Goal: Task Accomplishment & Management: Use online tool/utility

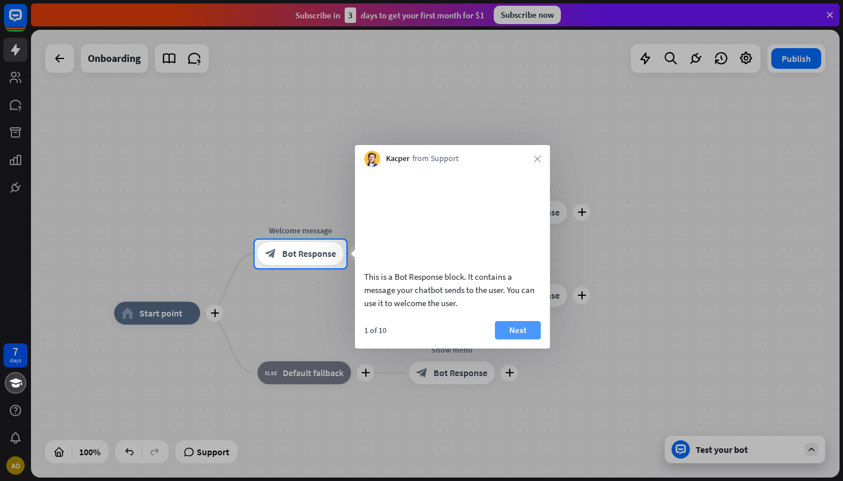
click at [515, 338] on button "Next" at bounding box center [518, 330] width 46 height 18
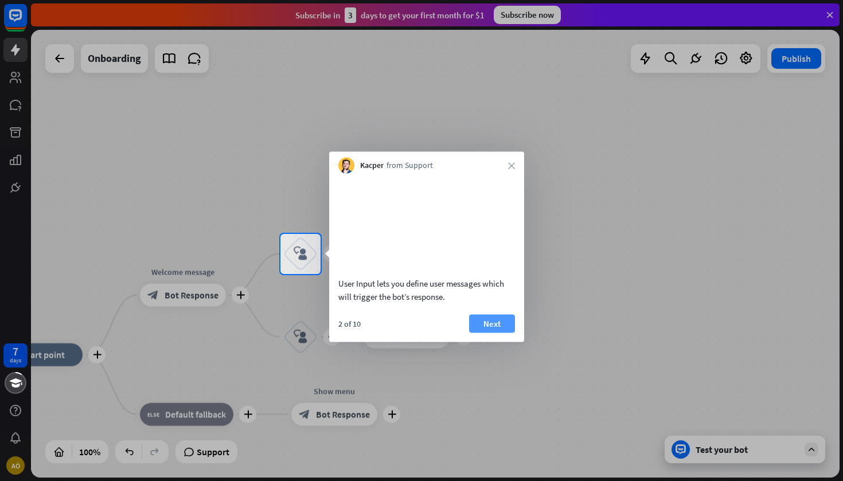
click at [488, 333] on button "Next" at bounding box center [492, 323] width 46 height 18
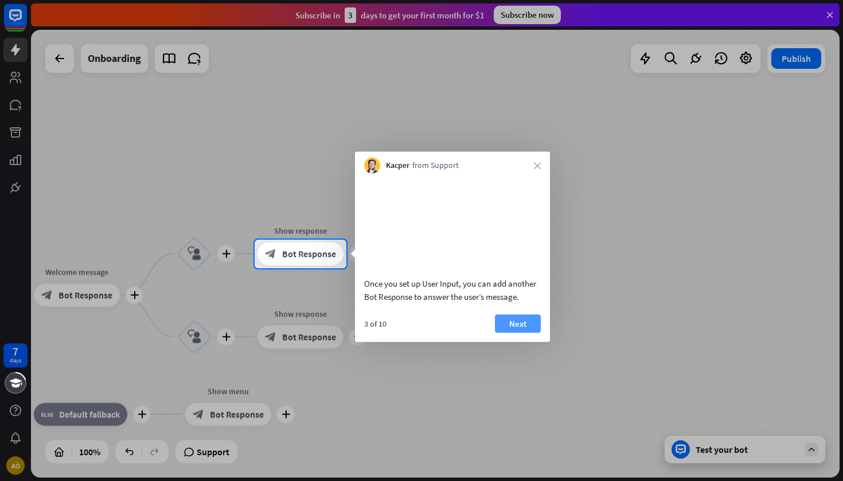
click at [515, 333] on button "Next" at bounding box center [518, 323] width 46 height 18
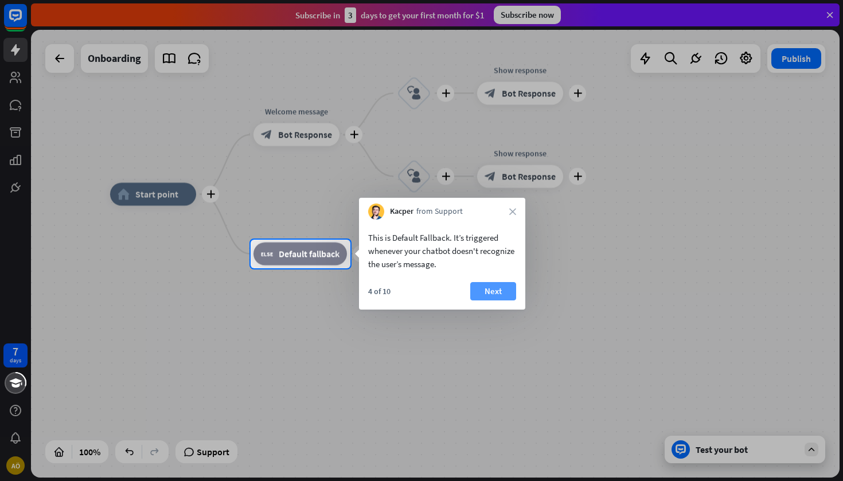
click at [505, 286] on button "Next" at bounding box center [493, 291] width 46 height 18
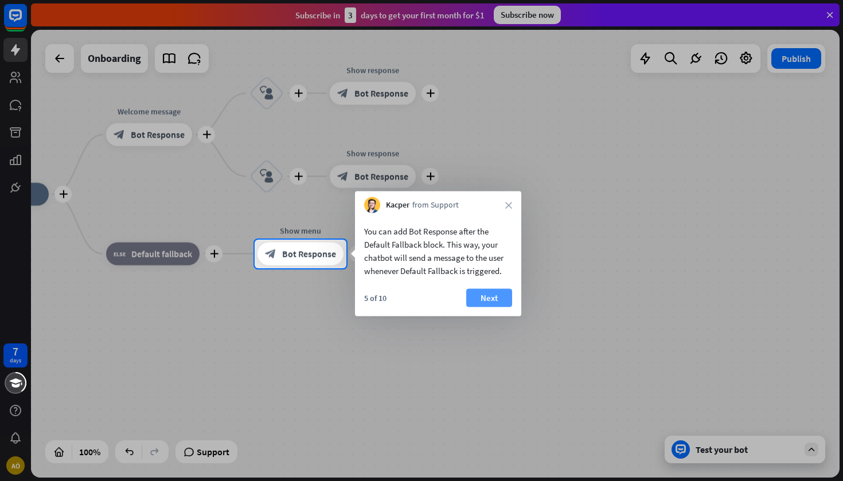
click at [498, 298] on button "Next" at bounding box center [489, 298] width 46 height 18
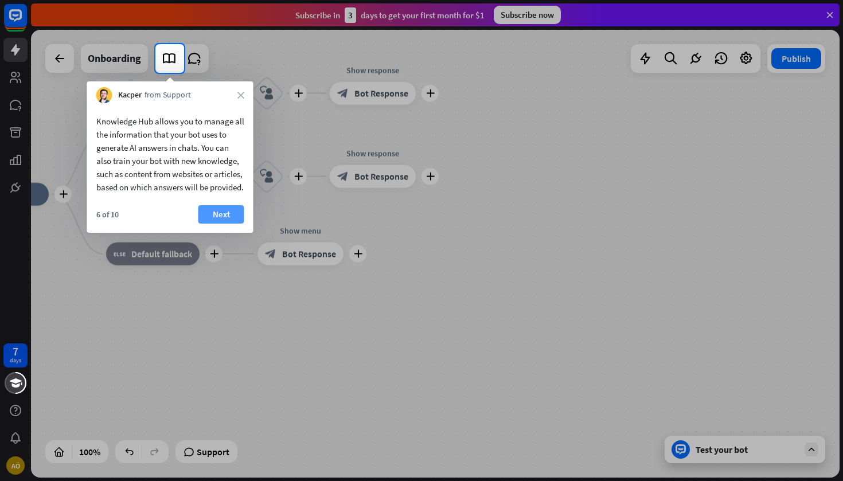
click at [220, 224] on button "Next" at bounding box center [221, 214] width 46 height 18
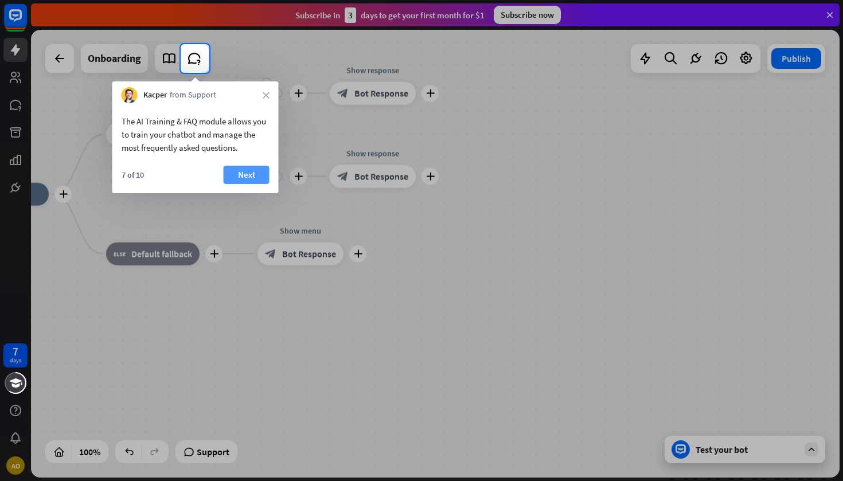
click at [246, 178] on button "Next" at bounding box center [247, 175] width 46 height 18
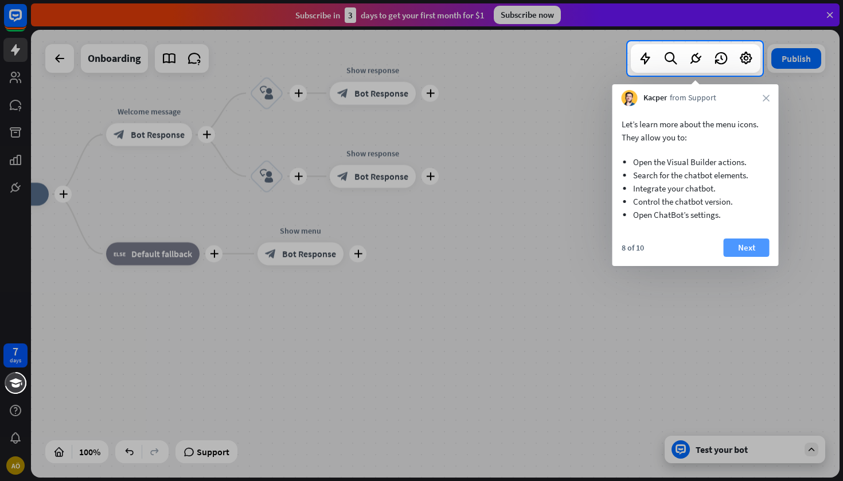
click at [755, 244] on button "Next" at bounding box center [747, 247] width 46 height 18
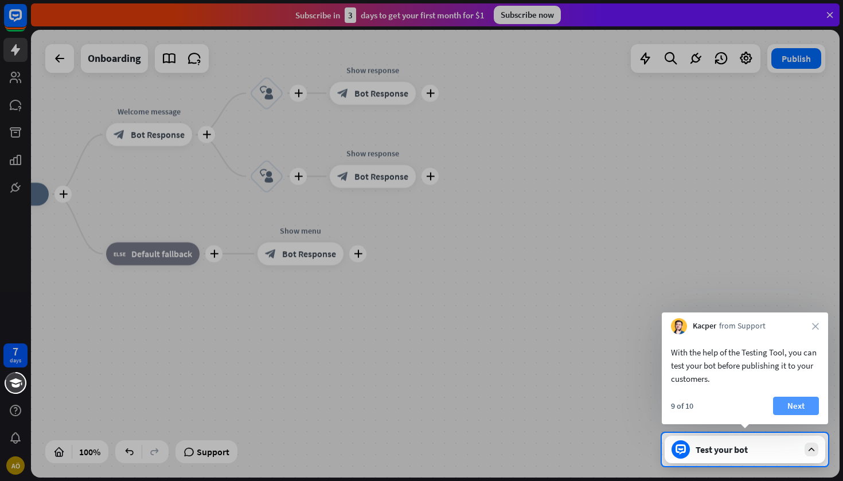
click at [788, 405] on button "Next" at bounding box center [796, 406] width 46 height 18
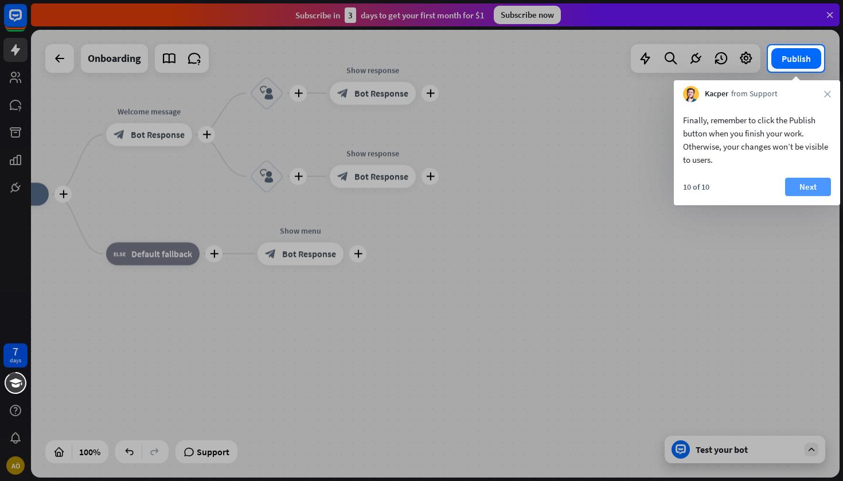
click at [803, 181] on button "Next" at bounding box center [808, 187] width 46 height 18
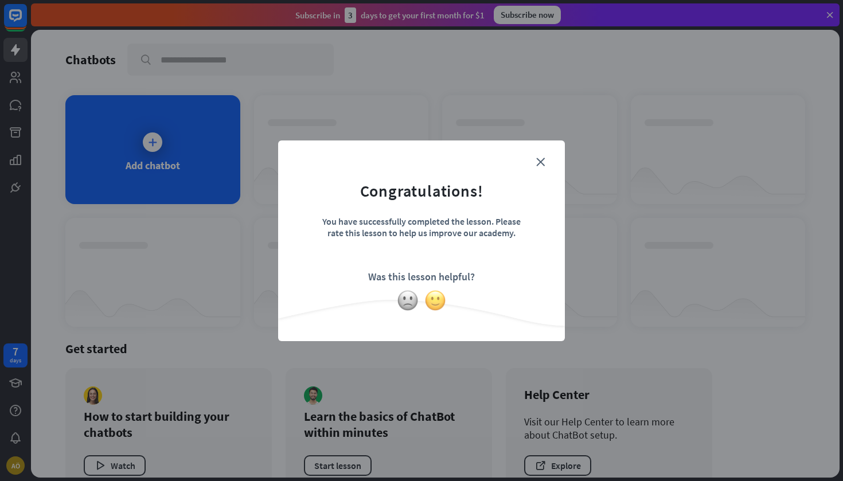
click at [431, 300] on img at bounding box center [435, 301] width 22 height 22
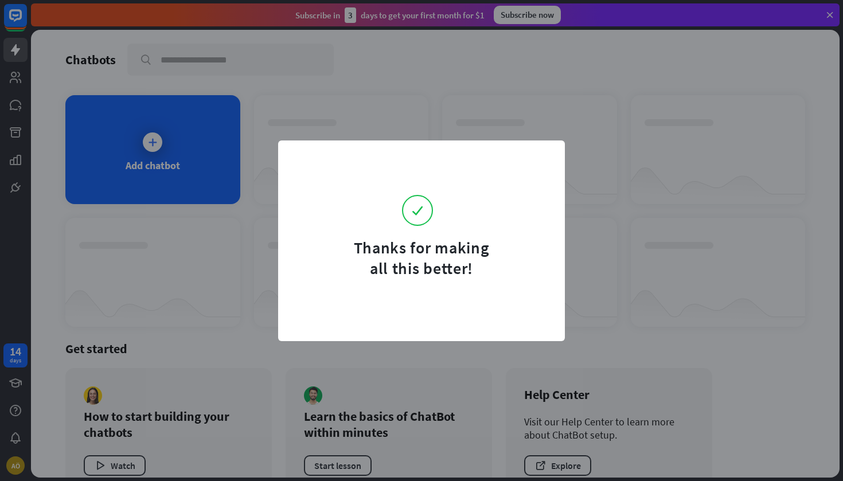
click at [417, 84] on div "Thanks for making all this better!" at bounding box center [421, 240] width 843 height 481
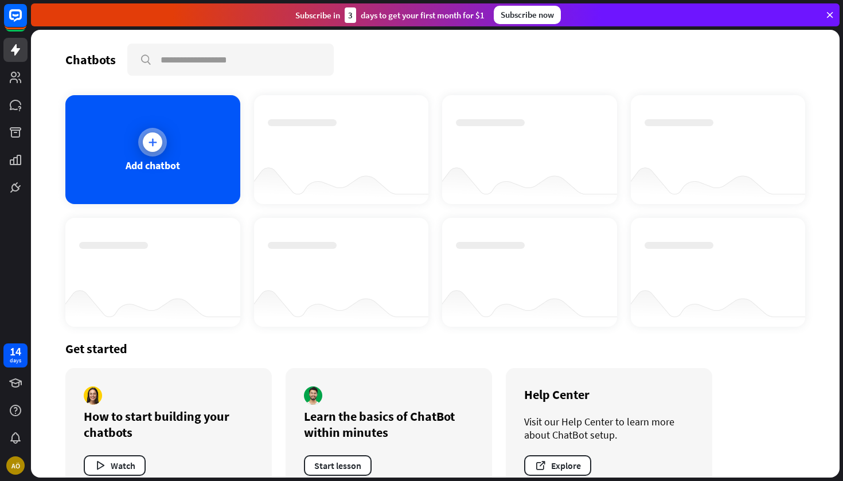
click at [186, 154] on div "Add chatbot" at bounding box center [152, 149] width 175 height 109
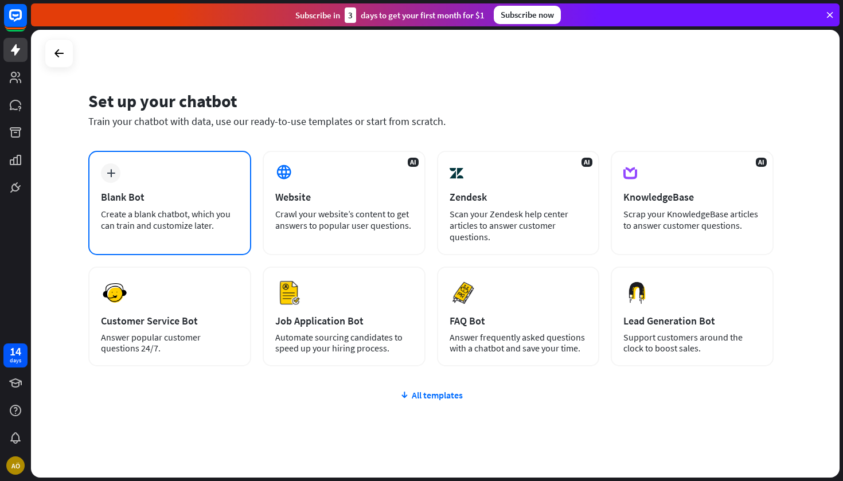
click at [161, 201] on div "Blank Bot" at bounding box center [170, 196] width 138 height 13
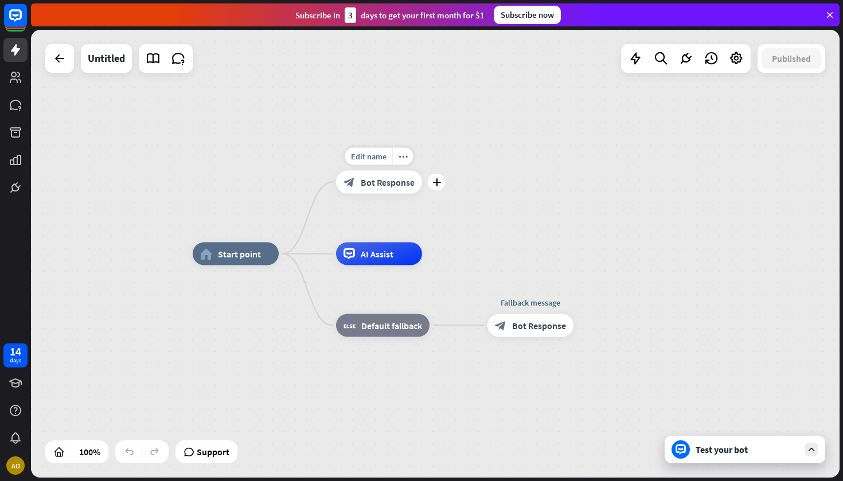
click at [380, 183] on span "Bot Response" at bounding box center [388, 182] width 54 height 11
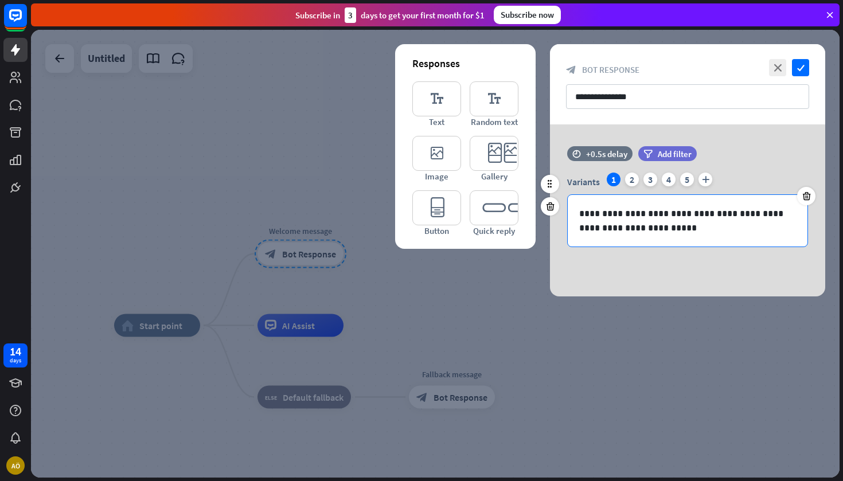
click at [664, 232] on p "**********" at bounding box center [687, 220] width 217 height 29
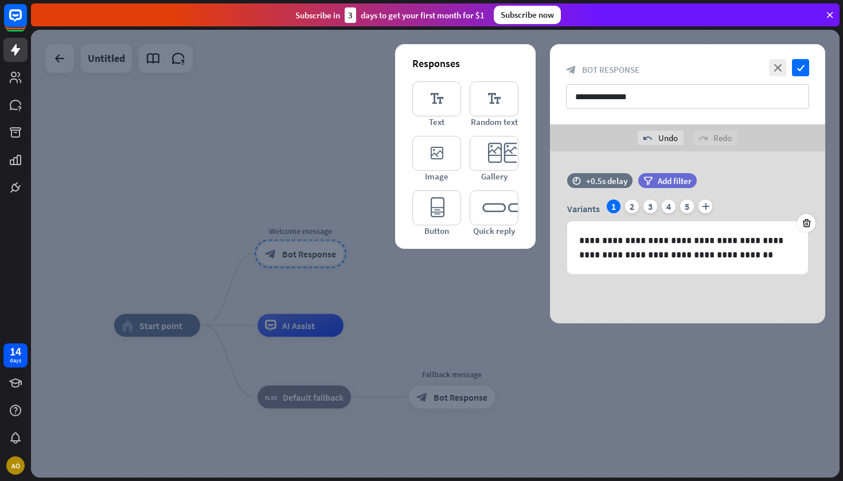
click at [729, 362] on div at bounding box center [435, 254] width 808 height 448
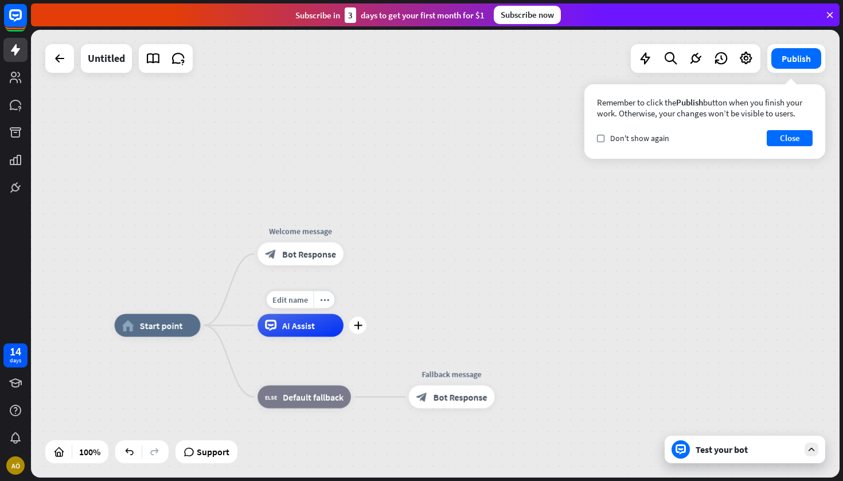
click at [309, 327] on span "AI Assist" at bounding box center [298, 324] width 33 height 11
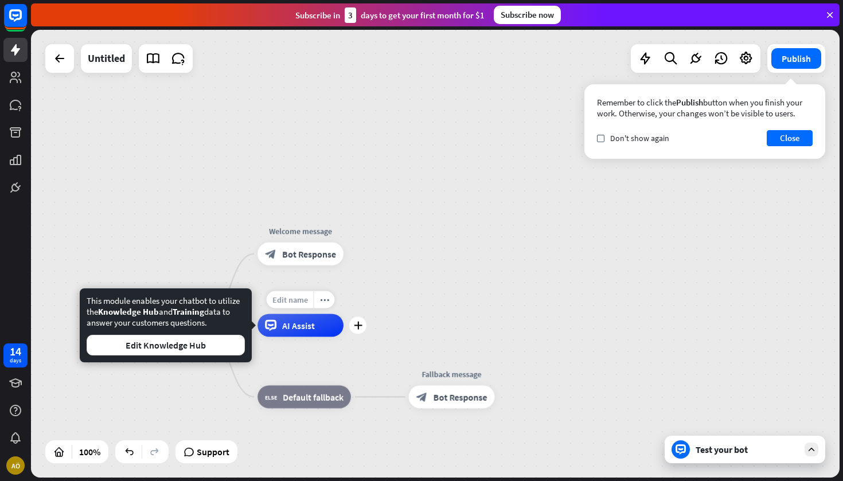
click at [296, 304] on span "Edit name" at bounding box center [290, 300] width 36 height 10
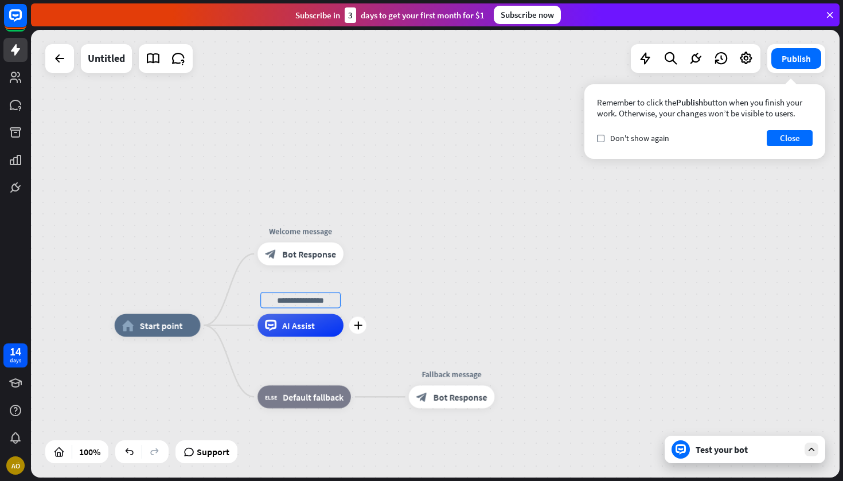
click at [378, 293] on div "home_2 Start point Welcome message block_bot_response Bot Response plus AI Assi…" at bounding box center [435, 254] width 808 height 448
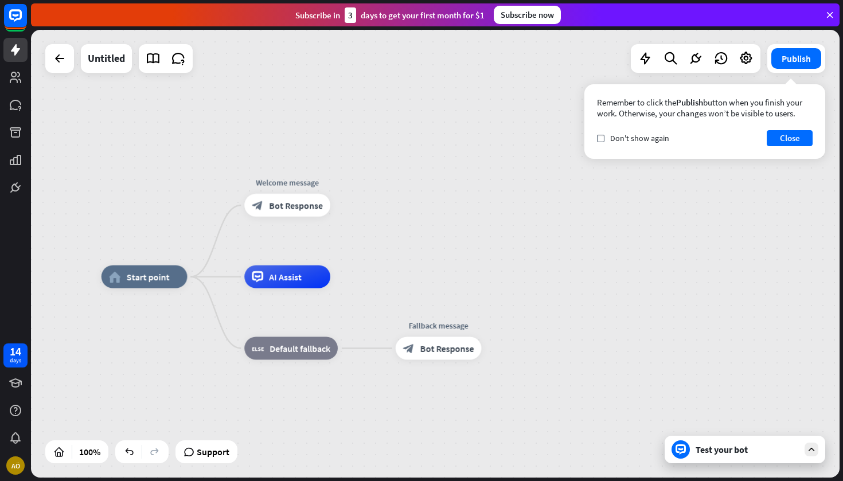
click at [389, 244] on div "home_2 Start point Welcome message block_bot_response Bot Response AI Assist bl…" at bounding box center [435, 254] width 808 height 448
click at [158, 281] on span "Start point" at bounding box center [148, 276] width 43 height 11
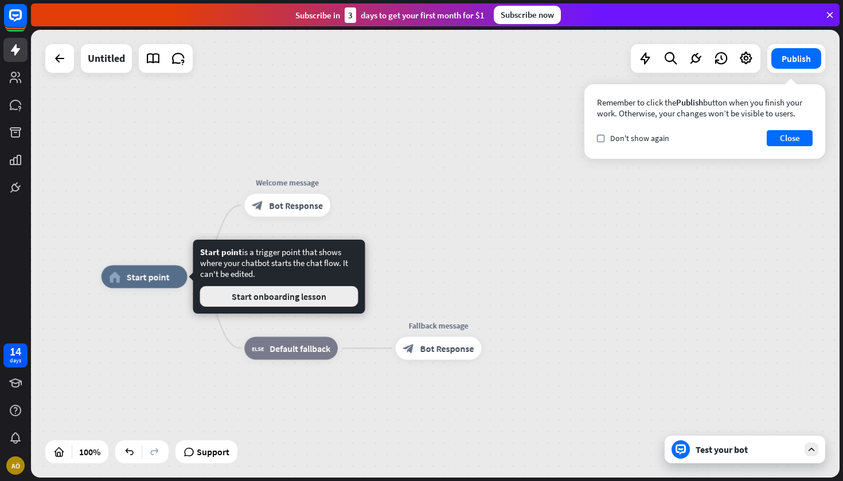
click at [248, 298] on button "Start onboarding lesson" at bounding box center [279, 296] width 158 height 21
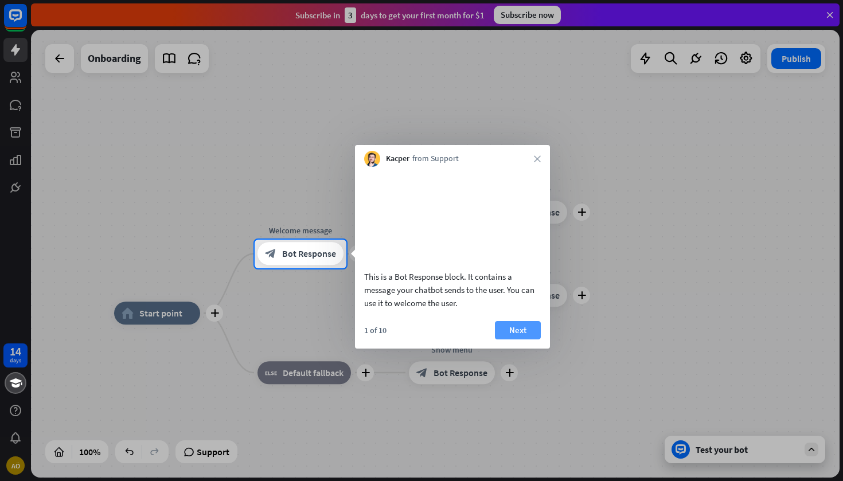
click at [516, 339] on button "Next" at bounding box center [518, 330] width 46 height 18
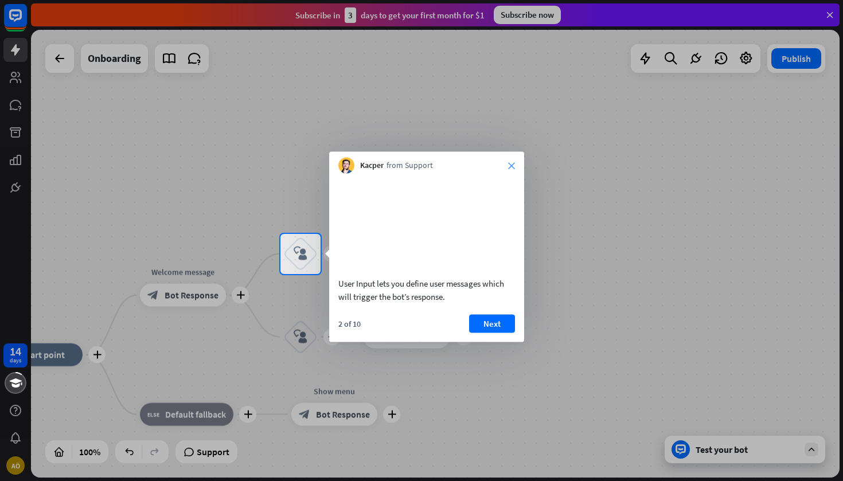
click at [513, 167] on icon "close" at bounding box center [511, 165] width 7 height 7
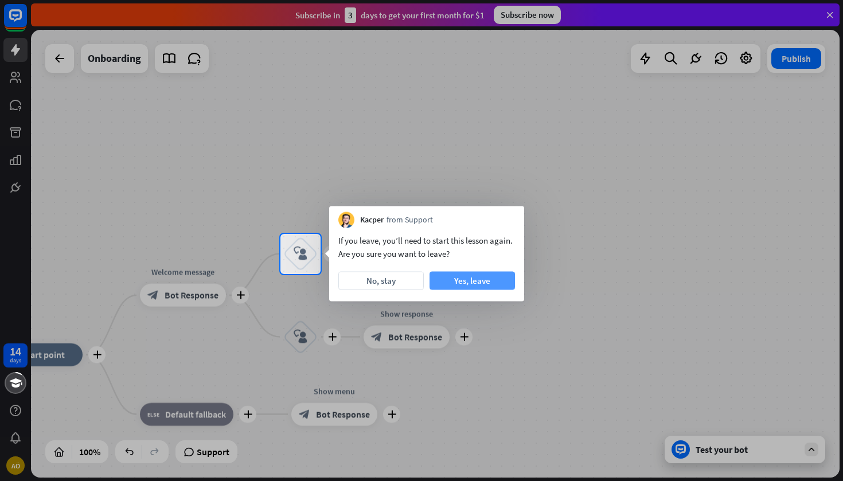
click at [467, 281] on button "Yes, leave" at bounding box center [471, 281] width 85 height 18
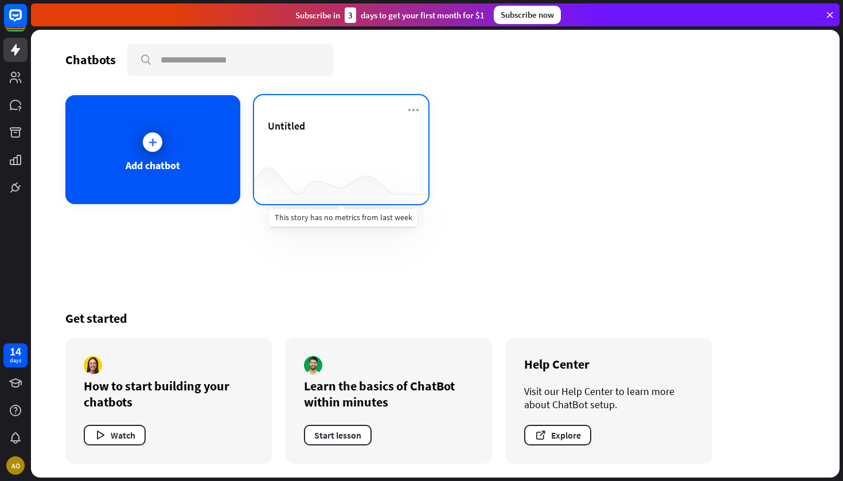
click at [345, 165] on div at bounding box center [341, 181] width 175 height 44
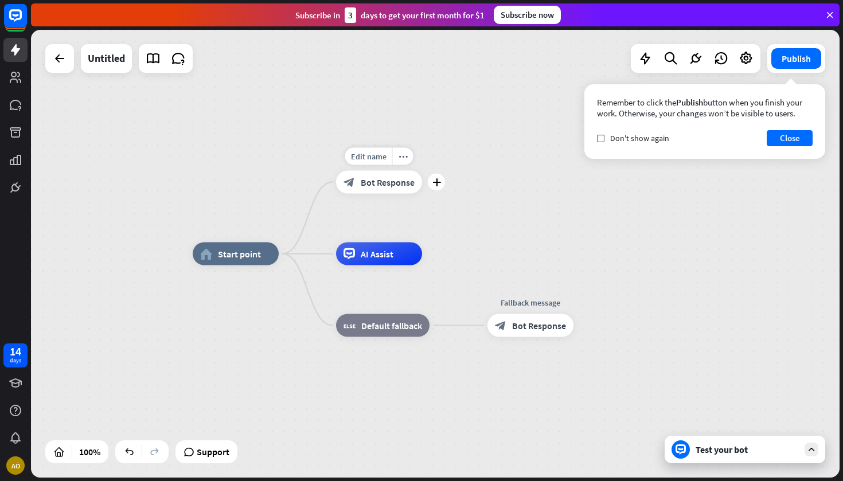
click at [439, 188] on div "plus" at bounding box center [436, 182] width 17 height 17
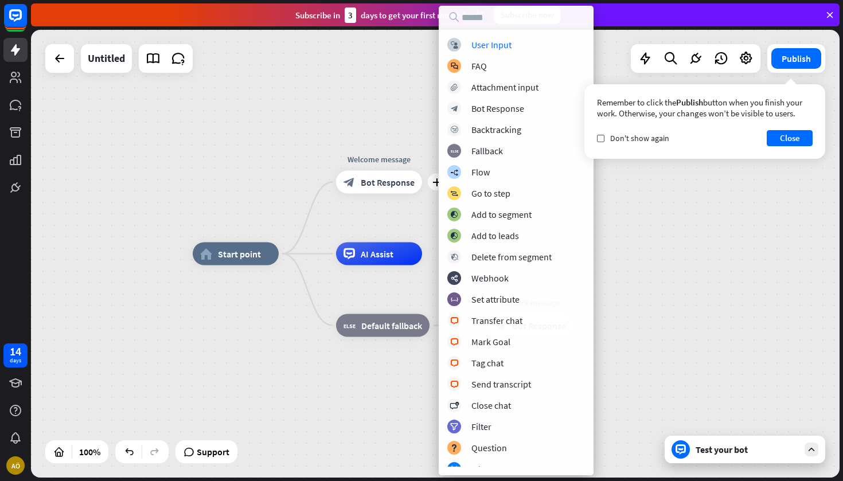
click at [390, 109] on div "home_2 Start point plus Welcome message block_bot_response Bot Response AI Assi…" at bounding box center [435, 254] width 808 height 448
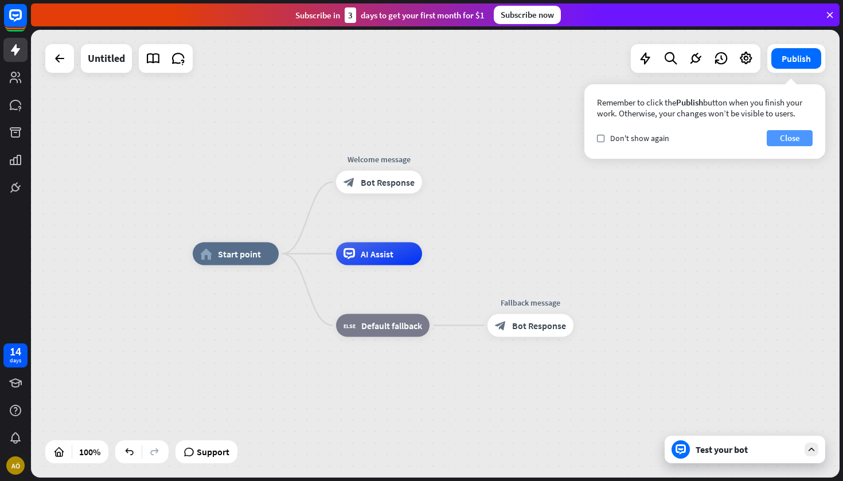
click at [781, 134] on button "Close" at bounding box center [790, 138] width 46 height 16
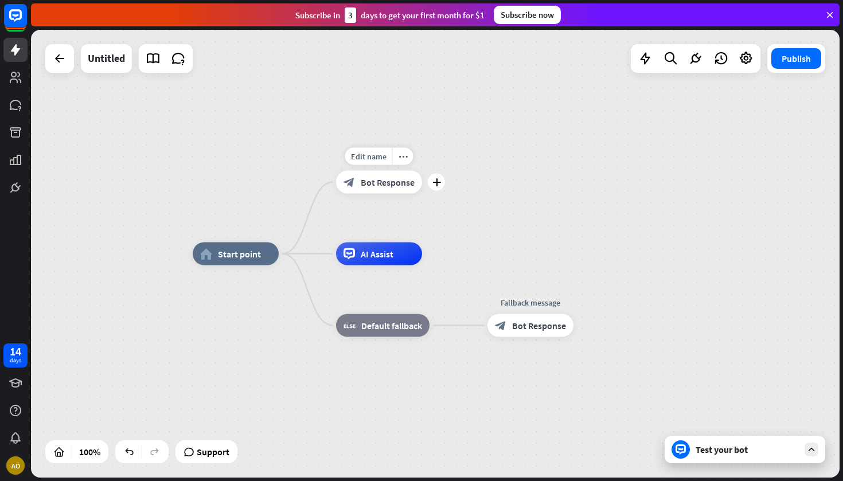
click at [443, 183] on div "plus" at bounding box center [436, 182] width 17 height 17
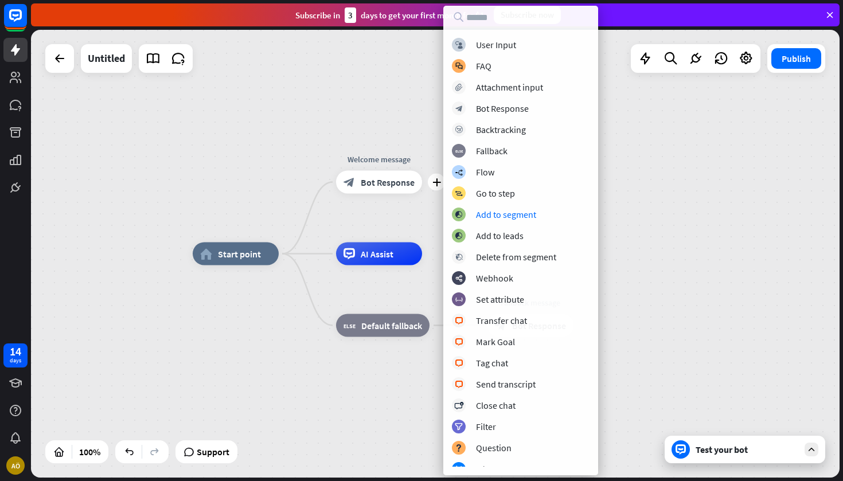
click at [662, 179] on div "home_2 Start point plus Welcome message block_bot_response Bot Response AI Assi…" at bounding box center [435, 254] width 808 height 448
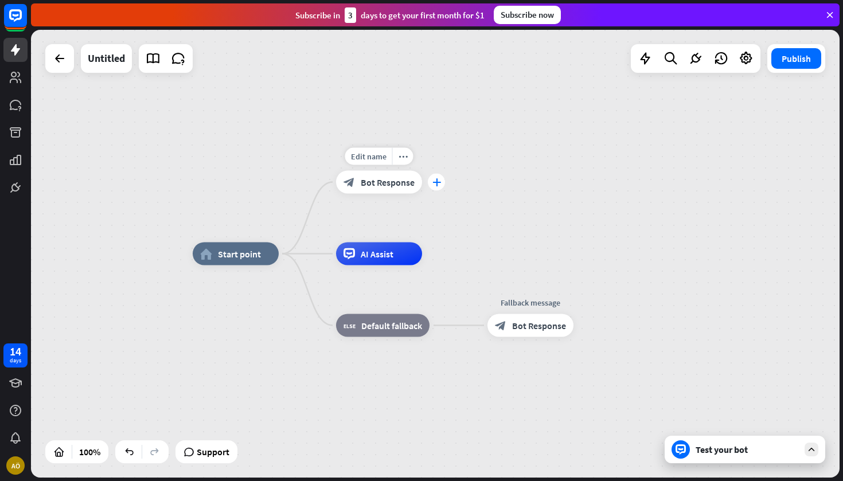
click at [437, 185] on icon "plus" at bounding box center [436, 182] width 9 height 8
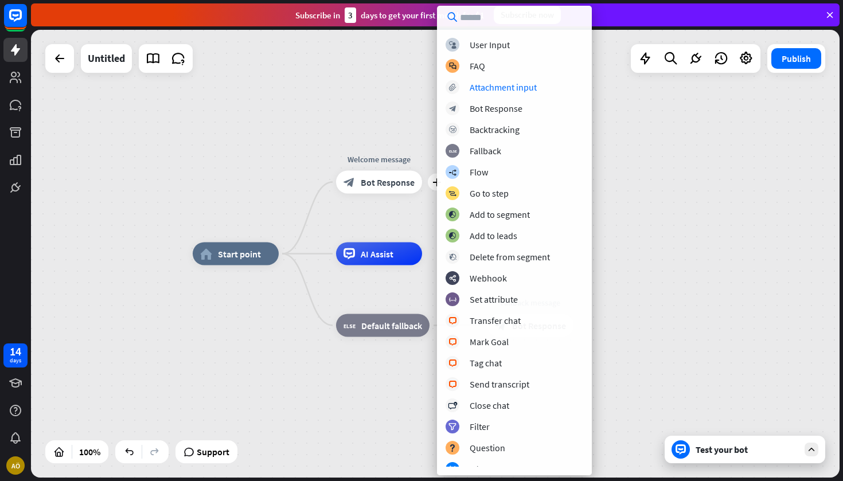
click at [510, 95] on div "block_user_input User Input block_faq FAQ block_attachment Attachment input blo…" at bounding box center [514, 252] width 155 height 429
click at [511, 91] on div "Attachment input" at bounding box center [503, 86] width 67 height 11
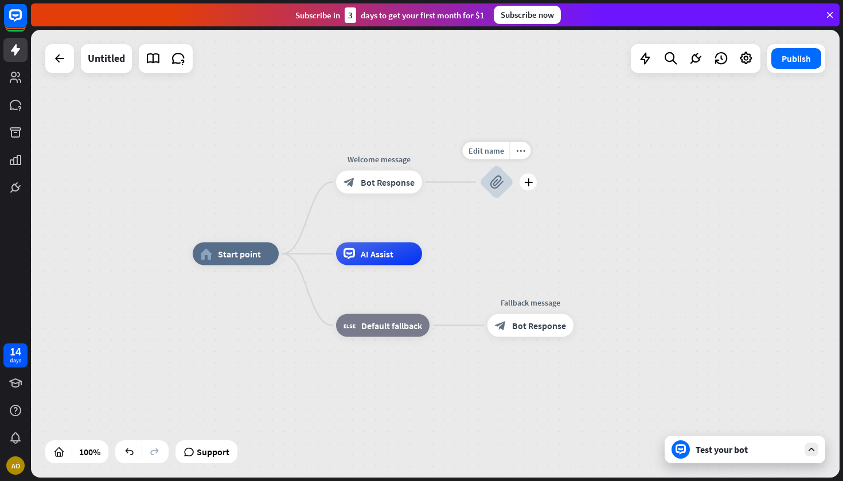
click at [492, 190] on div "block_attachment" at bounding box center [496, 182] width 34 height 34
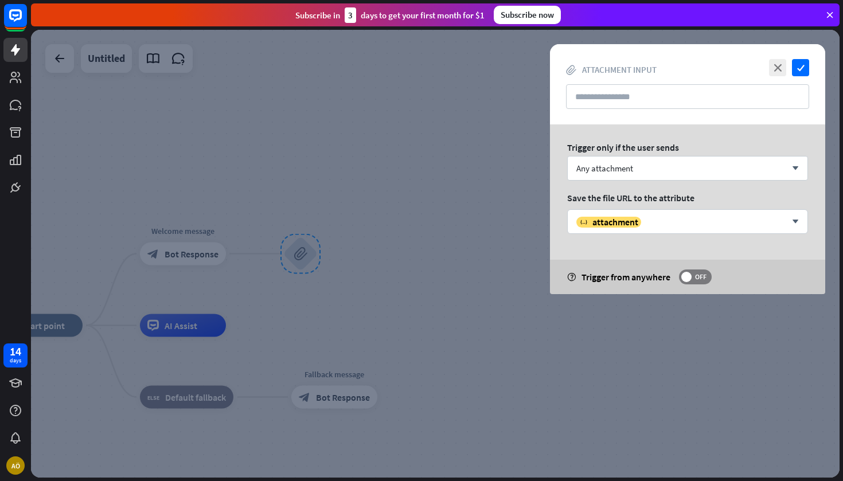
click at [492, 213] on div at bounding box center [435, 254] width 808 height 448
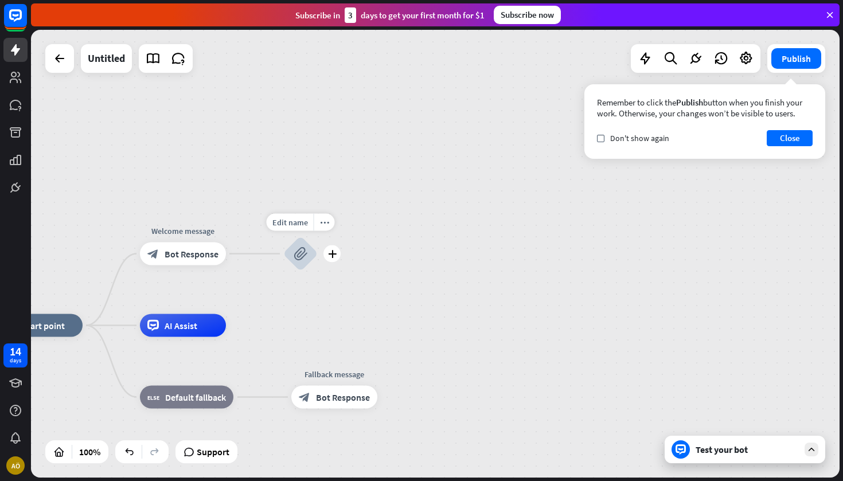
click at [317, 271] on div "Edit name more_horiz plus block_attachment" at bounding box center [300, 254] width 34 height 34
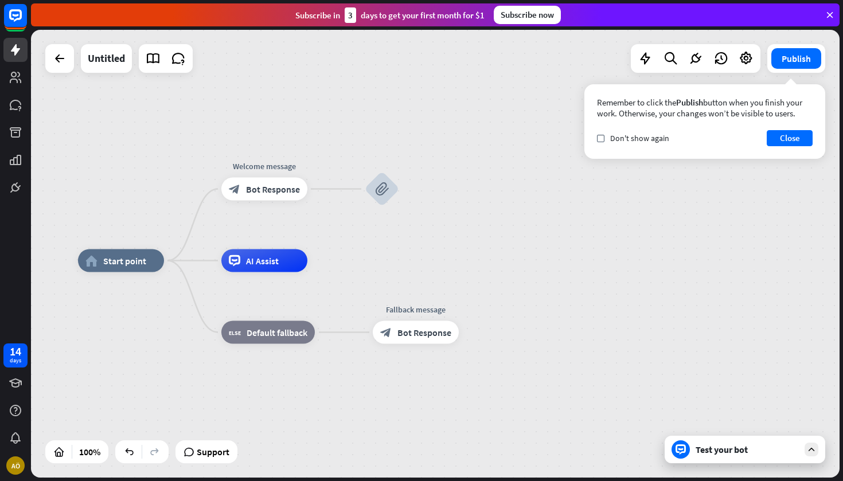
drag, startPoint x: 352, startPoint y: 296, endPoint x: 434, endPoint y: 231, distance: 104.8
click at [435, 231] on div "home_2 Start point Welcome message block_bot_response Bot Response block_attach…" at bounding box center [435, 254] width 808 height 448
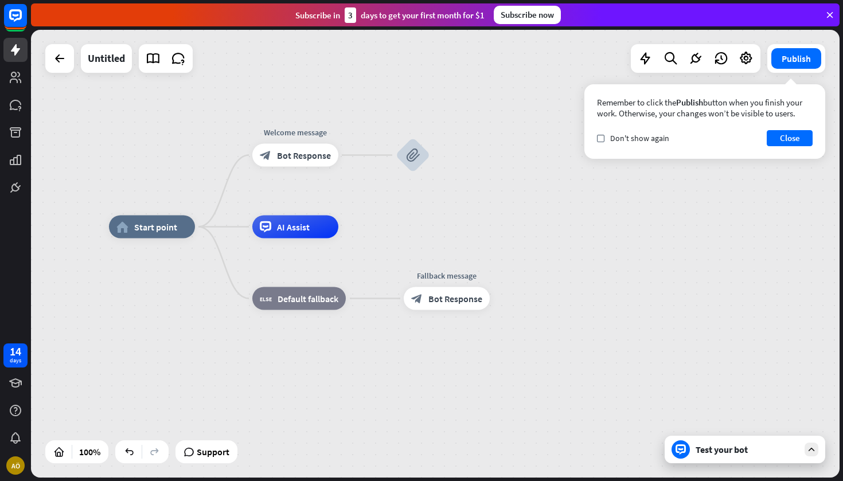
drag, startPoint x: 434, startPoint y: 231, endPoint x: 487, endPoint y: 173, distance: 78.3
click at [490, 170] on div "home_2 Start point Welcome message block_bot_response Bot Response block_attach…" at bounding box center [435, 254] width 808 height 448
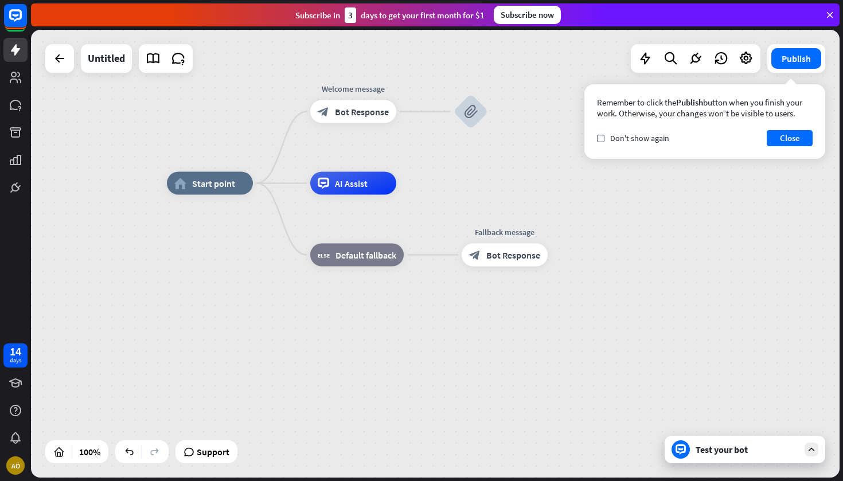
drag, startPoint x: 409, startPoint y: 324, endPoint x: 427, endPoint y: 309, distance: 23.6
click at [427, 309] on div "home_2 Start point Welcome message block_bot_response Bot Response block_attach…" at bounding box center [571, 407] width 808 height 448
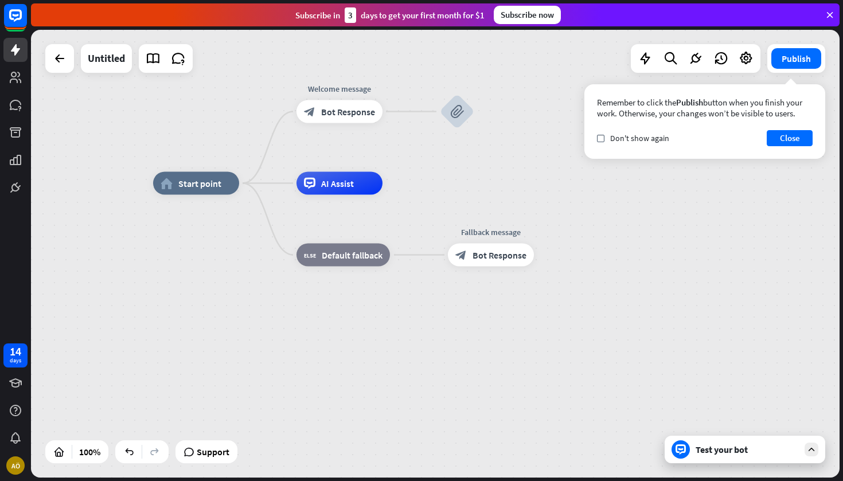
drag, startPoint x: 429, startPoint y: 308, endPoint x: 472, endPoint y: 256, distance: 67.6
click at [472, 256] on div "home_2 Start point Welcome message block_bot_response Bot Response block_attach…" at bounding box center [557, 407] width 808 height 448
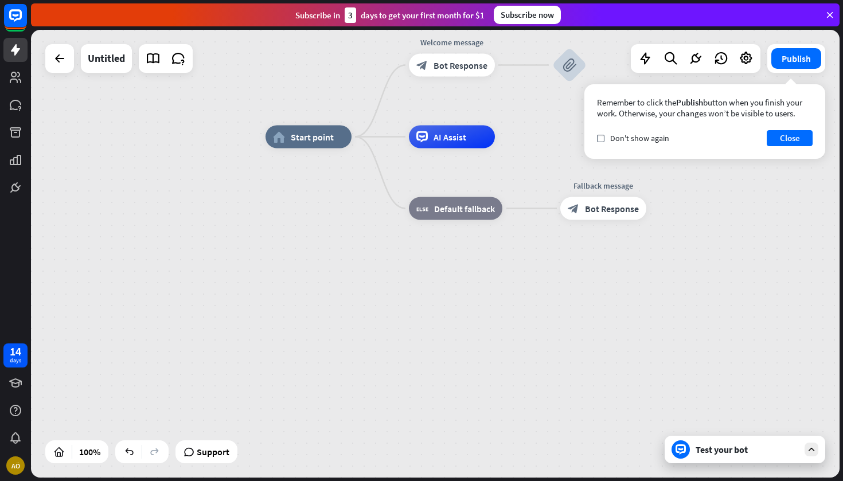
drag, startPoint x: 343, startPoint y: 278, endPoint x: 355, endPoint y: 245, distance: 35.2
click at [377, 277] on div "home_2 Start point Welcome message block_bot_response Bot Response block_attach…" at bounding box center [669, 361] width 808 height 448
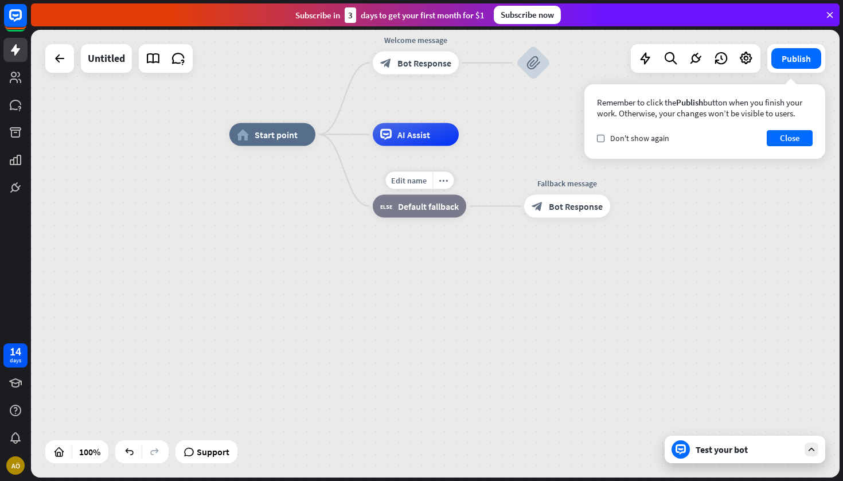
drag, startPoint x: 351, startPoint y: 238, endPoint x: 369, endPoint y: 304, distance: 68.1
click at [373, 218] on div "Edit name more_horiz block_fallback Default fallback" at bounding box center [419, 206] width 93 height 23
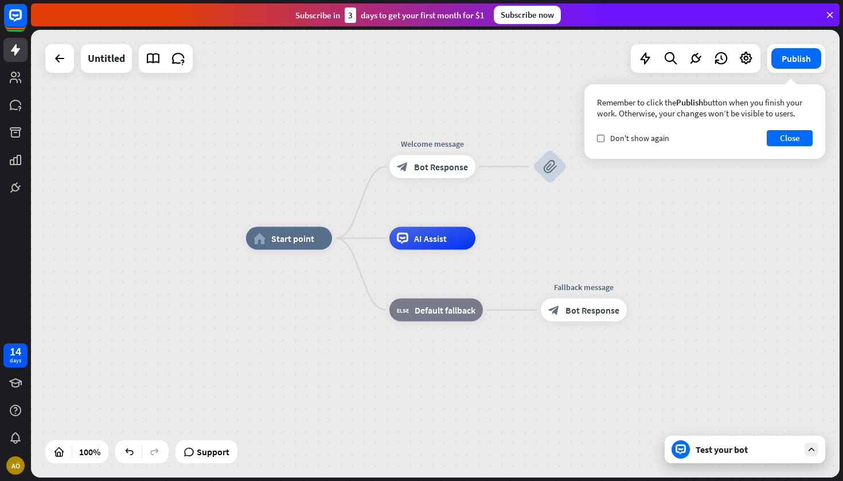
drag, startPoint x: 332, startPoint y: 146, endPoint x: 328, endPoint y: 225, distance: 79.2
click at [328, 225] on div "home_2 Start point Welcome message block_bot_response Bot Response block_attach…" at bounding box center [435, 254] width 808 height 448
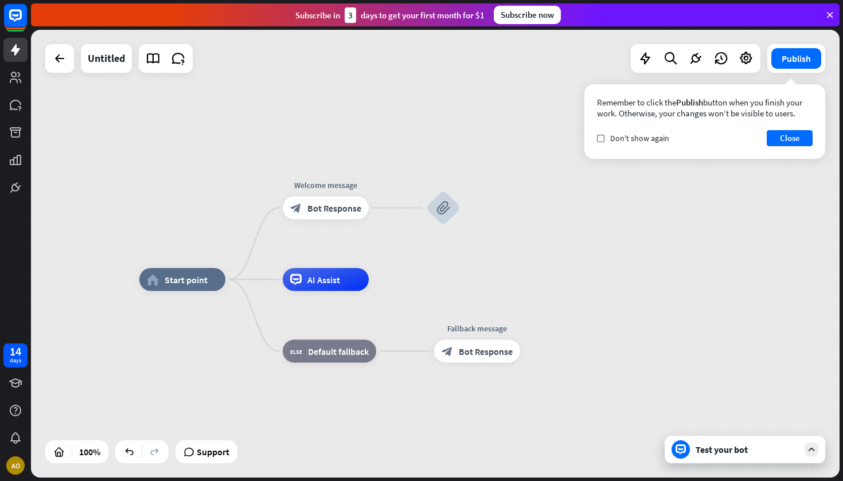
drag, startPoint x: 405, startPoint y: 141, endPoint x: 297, endPoint y: 137, distance: 108.4
click at [292, 138] on div "home_2 Start point Welcome message block_bot_response Bot Response block_attach…" at bounding box center [435, 254] width 808 height 448
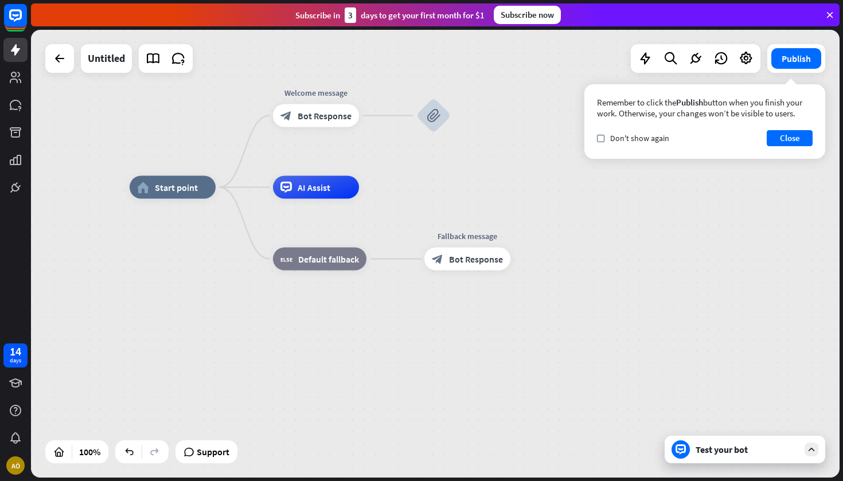
drag, startPoint x: 384, startPoint y: 246, endPoint x: 384, endPoint y: 158, distance: 87.7
click at [384, 157] on div "home_2 Start point Welcome message block_bot_response Bot Response block_attach…" at bounding box center [435, 254] width 808 height 448
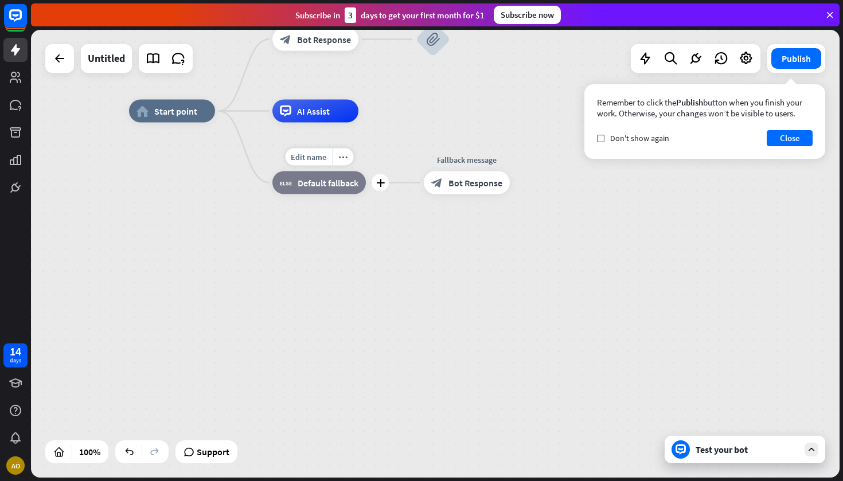
drag, startPoint x: 384, startPoint y: 224, endPoint x: 376, endPoint y: 249, distance: 25.9
click at [377, 247] on div "home_2 Start point Welcome message block_bot_response Bot Response block_attach…" at bounding box center [533, 335] width 808 height 448
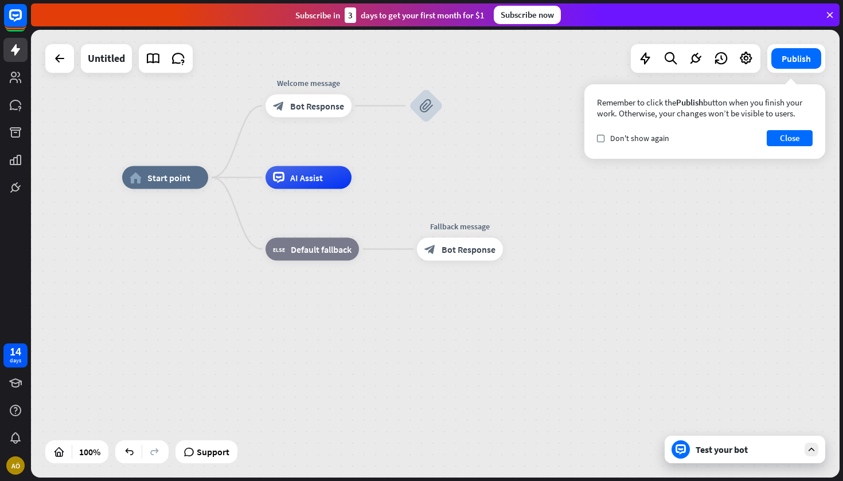
drag, startPoint x: 382, startPoint y: 174, endPoint x: 384, endPoint y: 109, distance: 65.4
click at [384, 109] on div "home_2 Start point Welcome message block_bot_response Bot Response block_attach…" at bounding box center [435, 254] width 808 height 448
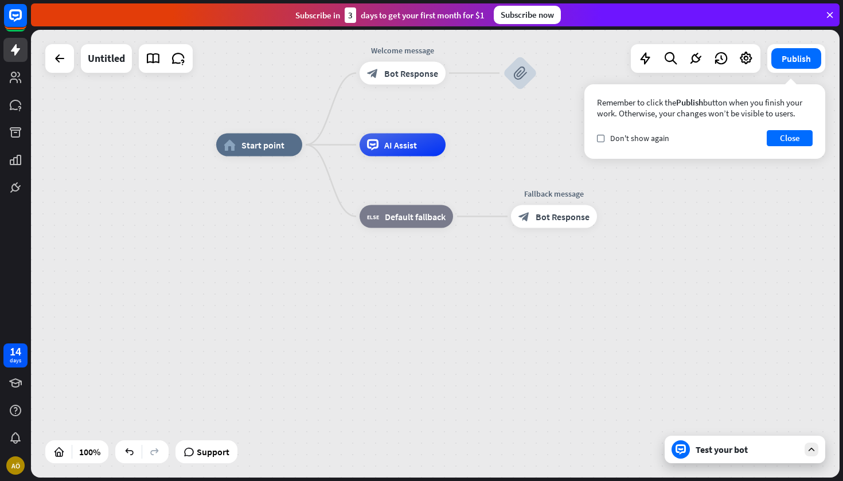
drag, startPoint x: 374, startPoint y: 334, endPoint x: 476, endPoint y: 334, distance: 102.0
click at [476, 334] on div "home_2 Start point Welcome message block_bot_response Bot Response block_attach…" at bounding box center [620, 369] width 808 height 448
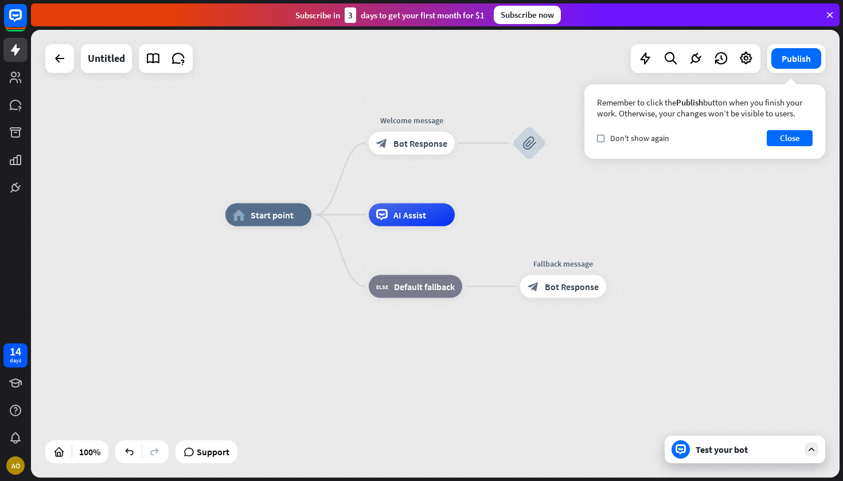
drag, startPoint x: 339, startPoint y: 213, endPoint x: 339, endPoint y: 285, distance: 71.7
click at [339, 285] on div "home_2 Start point Welcome message block_bot_response Bot Response block_attach…" at bounding box center [629, 439] width 808 height 448
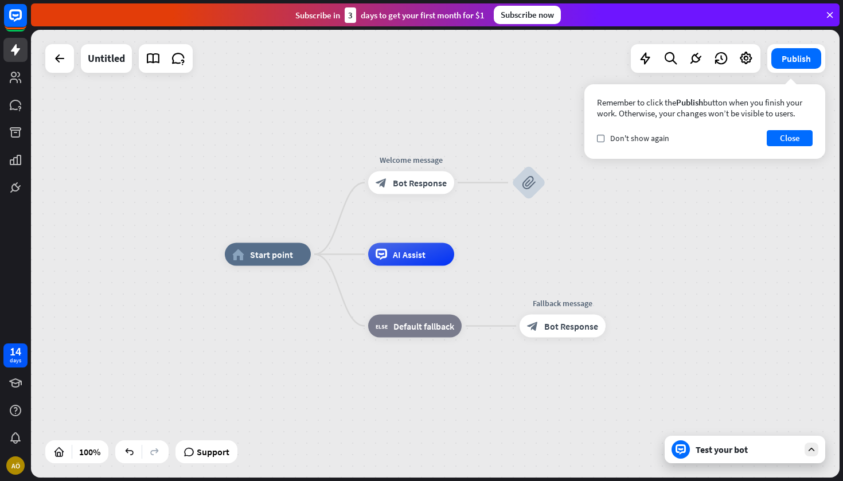
drag, startPoint x: 324, startPoint y: 157, endPoint x: 324, endPoint y: 218, distance: 61.3
click at [324, 218] on div "home_2 Start point Welcome message block_bot_response Bot Response block_attach…" at bounding box center [435, 254] width 808 height 448
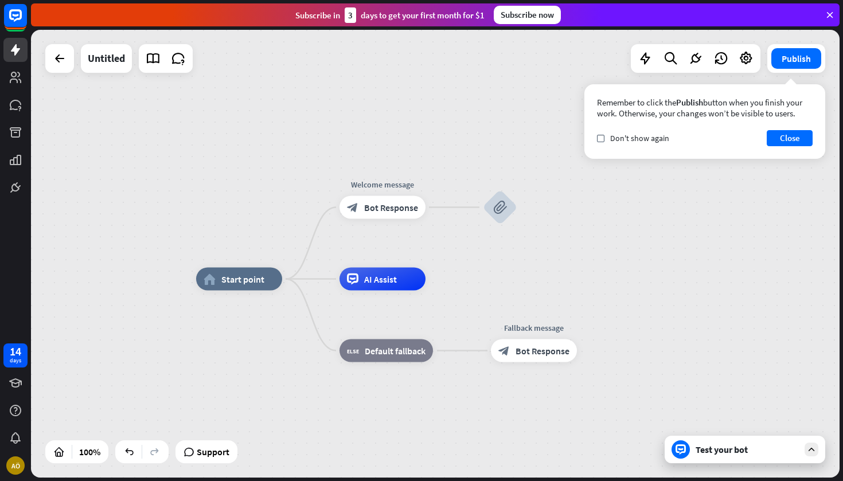
drag, startPoint x: 380, startPoint y: 165, endPoint x: 267, endPoint y: 159, distance: 112.5
click at [267, 161] on div "home_2 Start point Welcome message block_bot_response Bot Response block_attach…" at bounding box center [435, 254] width 808 height 448
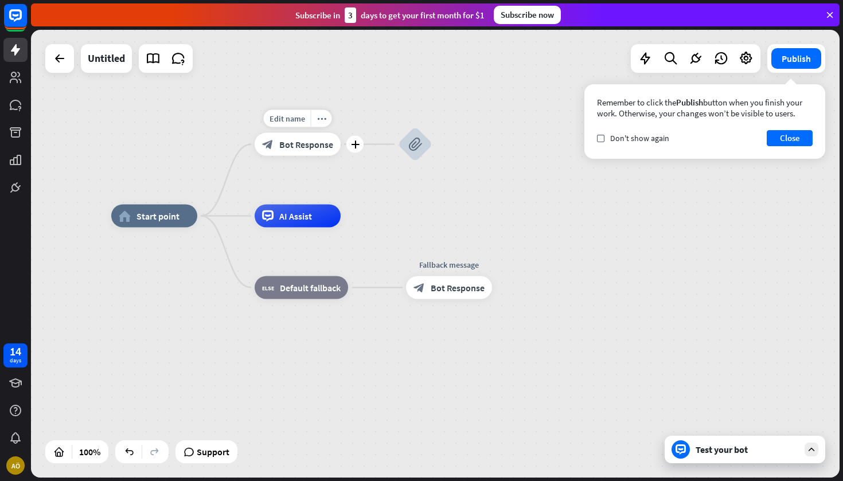
drag, startPoint x: 349, startPoint y: 169, endPoint x: 349, endPoint y: 111, distance: 58.5
click at [341, 133] on div "Edit name more_horiz plus Welcome message block_bot_response Bot Response" at bounding box center [298, 144] width 86 height 23
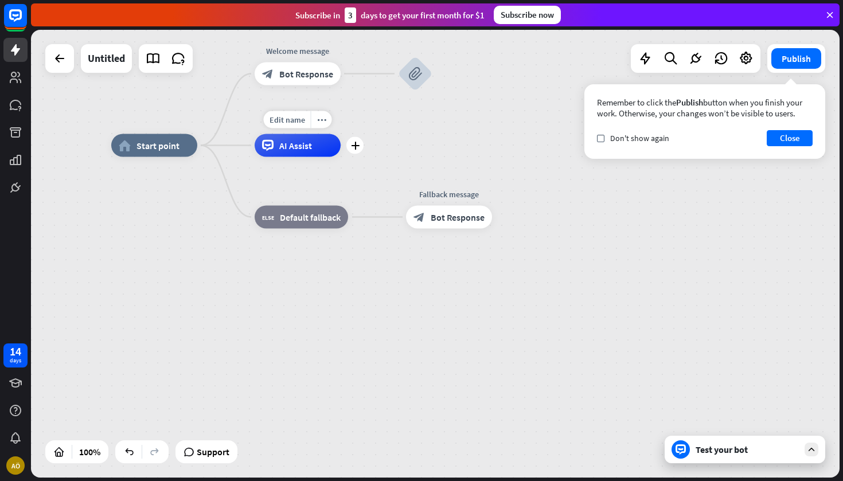
drag, startPoint x: 362, startPoint y: 195, endPoint x: 362, endPoint y: 121, distance: 74.0
click at [341, 134] on div "Edit name more_horiz plus AI Assist" at bounding box center [298, 145] width 86 height 23
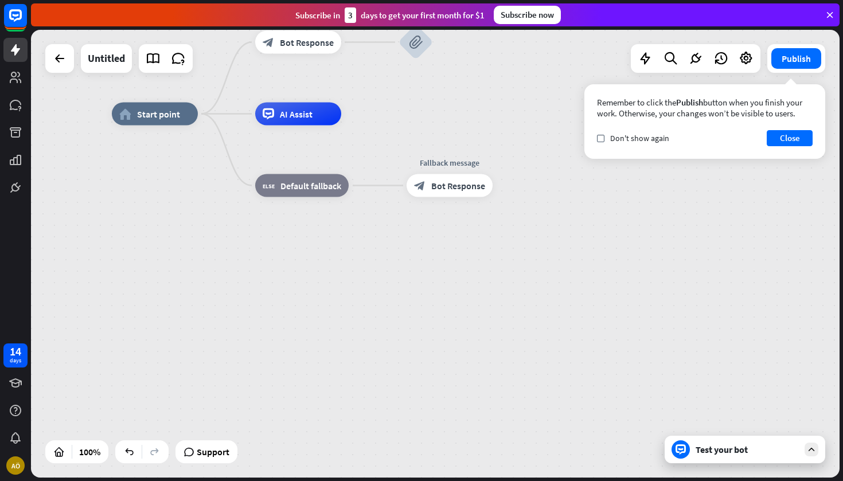
drag, startPoint x: 363, startPoint y: 180, endPoint x: 362, endPoint y: 132, distance: 48.2
click at [349, 174] on div "Edit name more_horiz block_fallback Default fallback" at bounding box center [301, 185] width 93 height 23
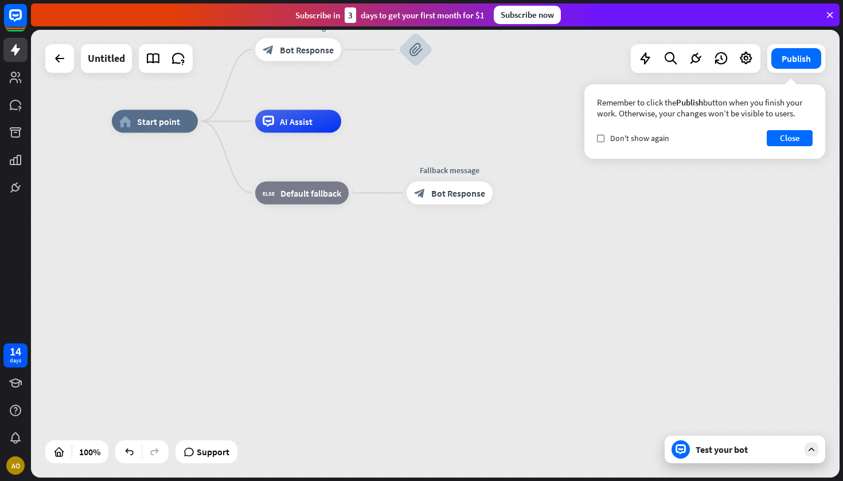
drag, startPoint x: 379, startPoint y: 213, endPoint x: 372, endPoint y: 277, distance: 64.6
click at [373, 277] on div "home_2 Start point Welcome message block_bot_response Bot Response block_attach…" at bounding box center [516, 346] width 808 height 448
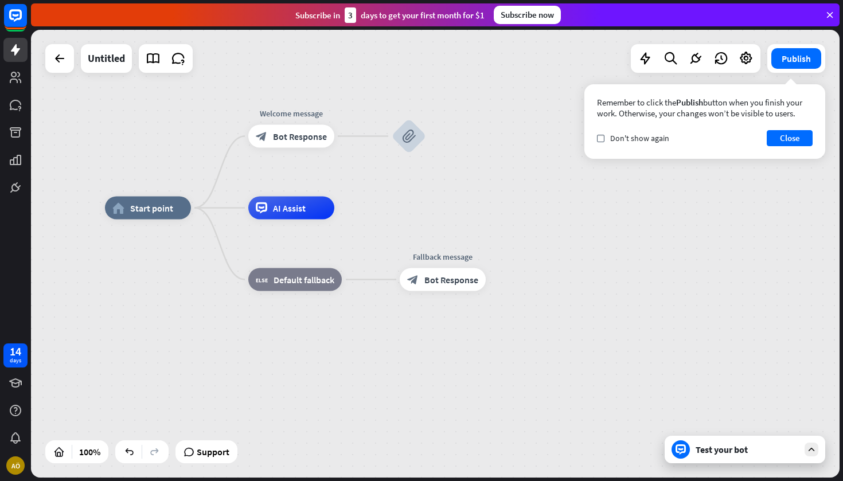
drag, startPoint x: 370, startPoint y: 169, endPoint x: 368, endPoint y: 220, distance: 51.6
click at [368, 221] on div "home_2 Start point Welcome message block_bot_response Bot Response block_attach…" at bounding box center [509, 432] width 808 height 448
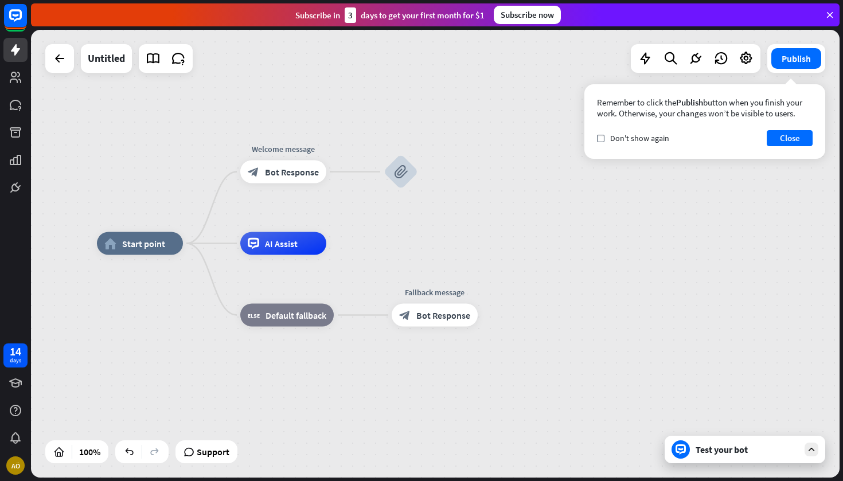
drag, startPoint x: 365, startPoint y: 171, endPoint x: 356, endPoint y: 206, distance: 36.0
click at [356, 206] on div "home_2 Start point Welcome message block_bot_response Bot Response block_attach…" at bounding box center [435, 254] width 808 height 448
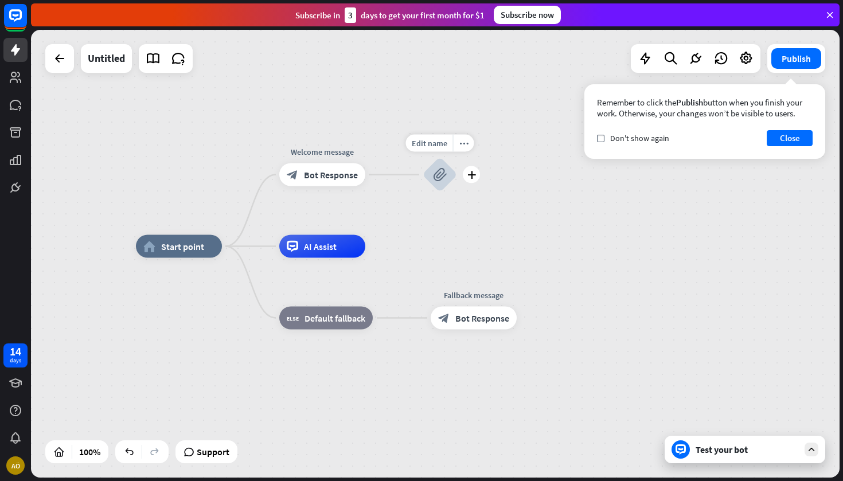
drag, startPoint x: 356, startPoint y: 206, endPoint x: 411, endPoint y: 205, distance: 55.0
click at [411, 205] on div "home_2 Start point Welcome message block_bot_response Bot Response Edit name mo…" at bounding box center [435, 254] width 808 height 448
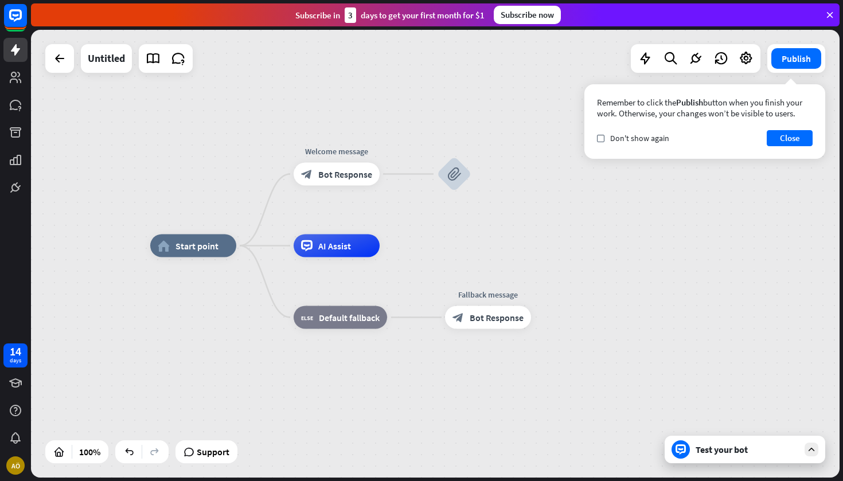
click at [623, 145] on div "check Don't show again Close" at bounding box center [705, 138] width 216 height 16
click at [785, 136] on button "Close" at bounding box center [790, 138] width 46 height 16
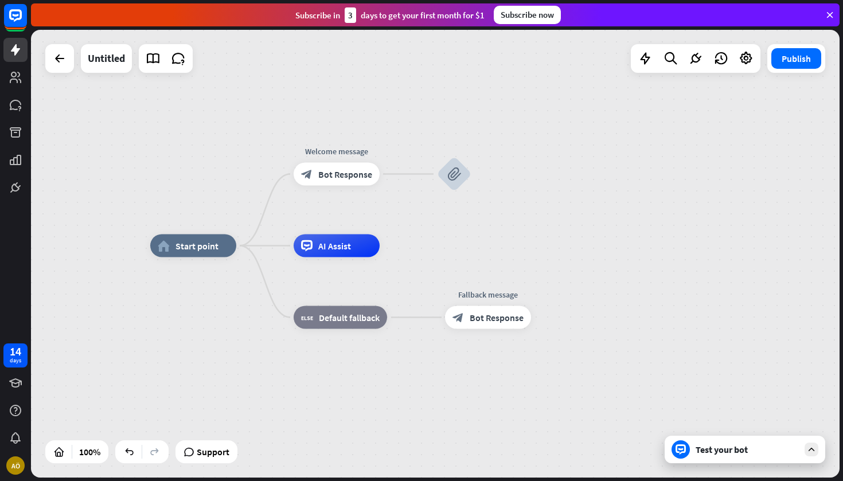
click at [713, 455] on div "Test your bot" at bounding box center [746, 449] width 103 height 11
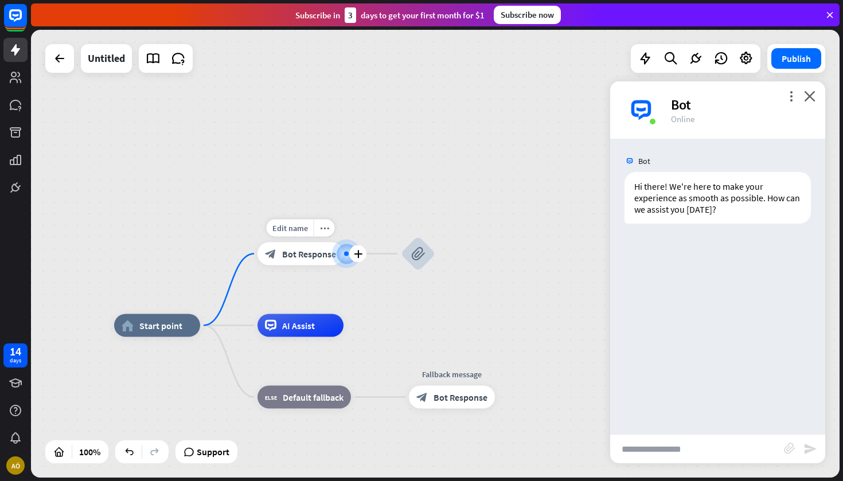
click at [317, 265] on div "Edit name more_horiz plus Welcome message block_bot_response Bot Response" at bounding box center [300, 254] width 86 height 23
click at [316, 254] on span "Bot Response" at bounding box center [308, 253] width 54 height 11
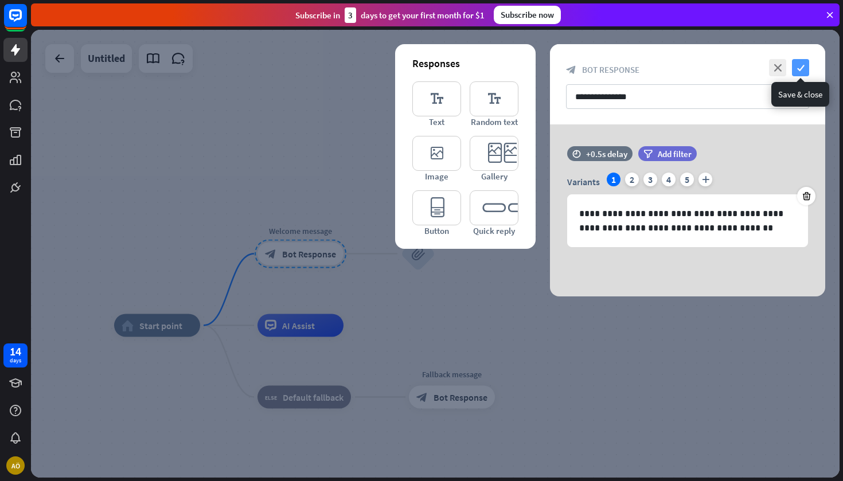
click at [808, 65] on icon "check" at bounding box center [800, 67] width 17 height 17
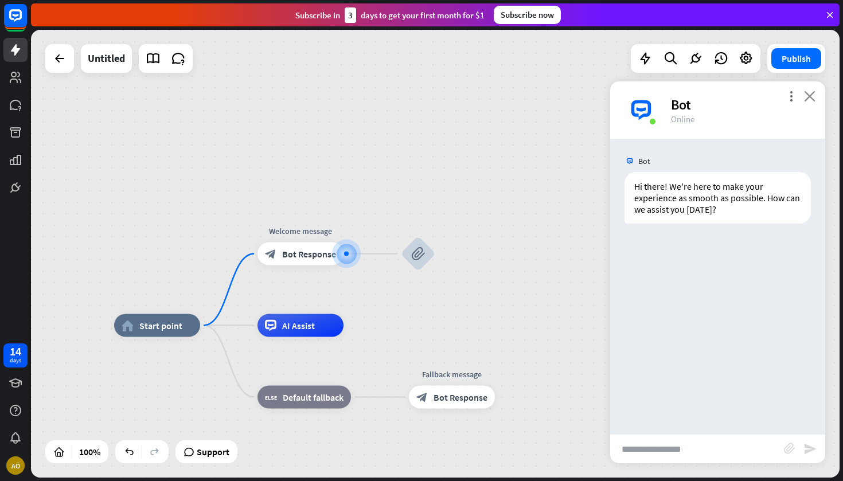
click at [809, 100] on icon "close" at bounding box center [809, 96] width 11 height 11
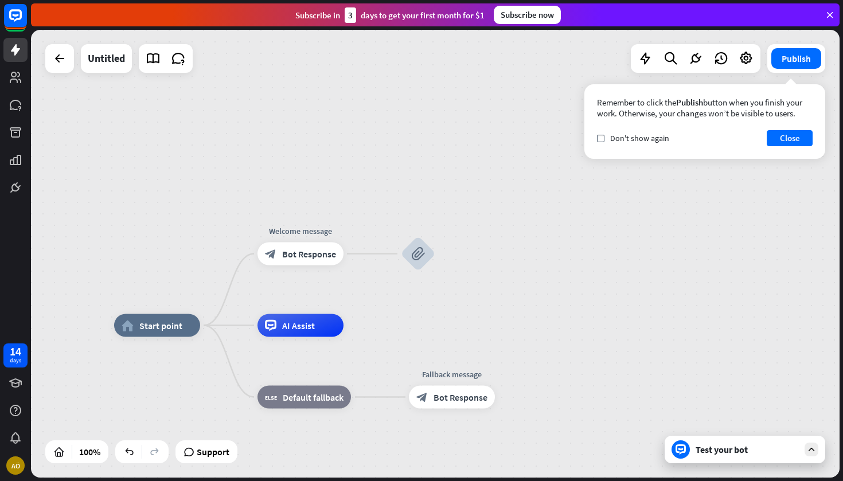
click at [685, 458] on div "Test your bot" at bounding box center [744, 450] width 161 height 28
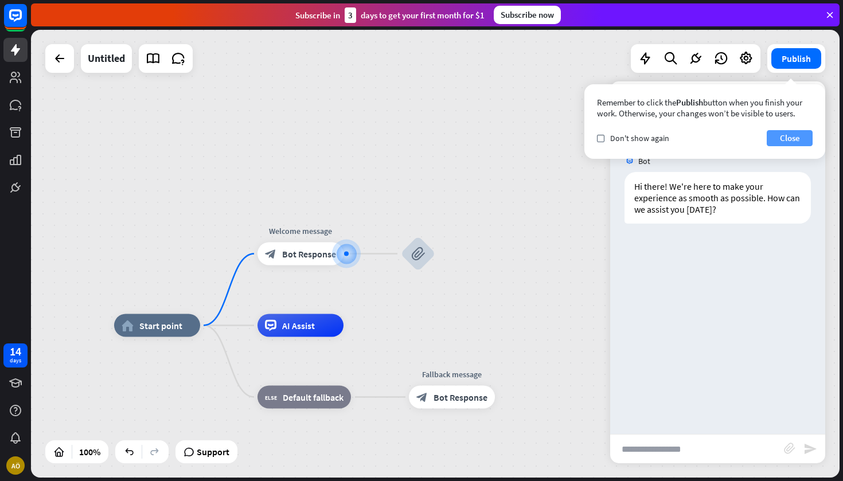
click at [781, 135] on button "Close" at bounding box center [790, 138] width 46 height 16
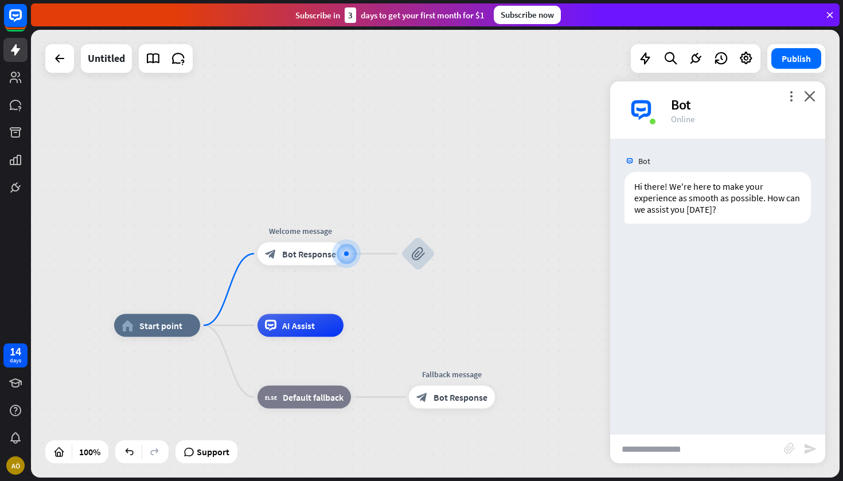
click at [649, 448] on input "text" at bounding box center [697, 449] width 174 height 29
type input "**********"
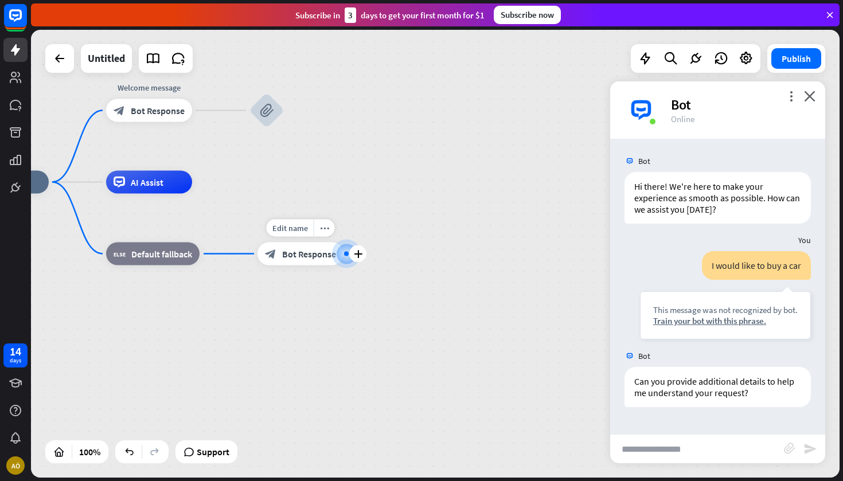
click at [305, 256] on span "Bot Response" at bounding box center [309, 253] width 54 height 11
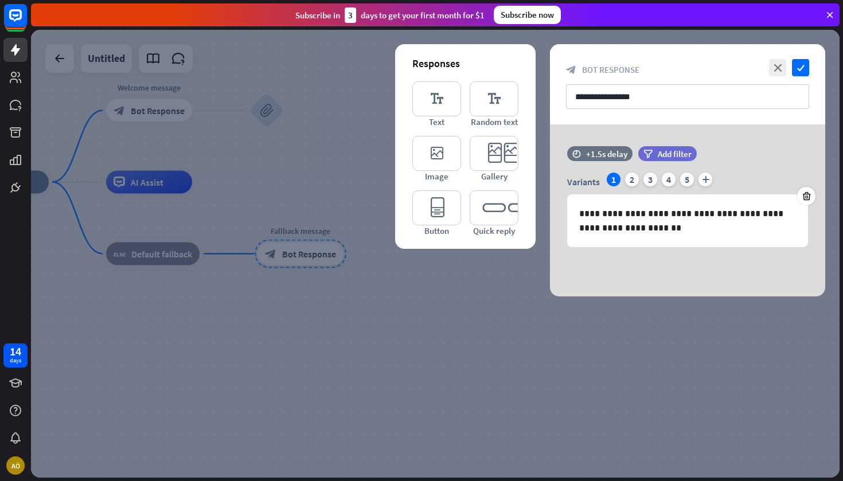
click at [468, 323] on div at bounding box center [435, 254] width 808 height 448
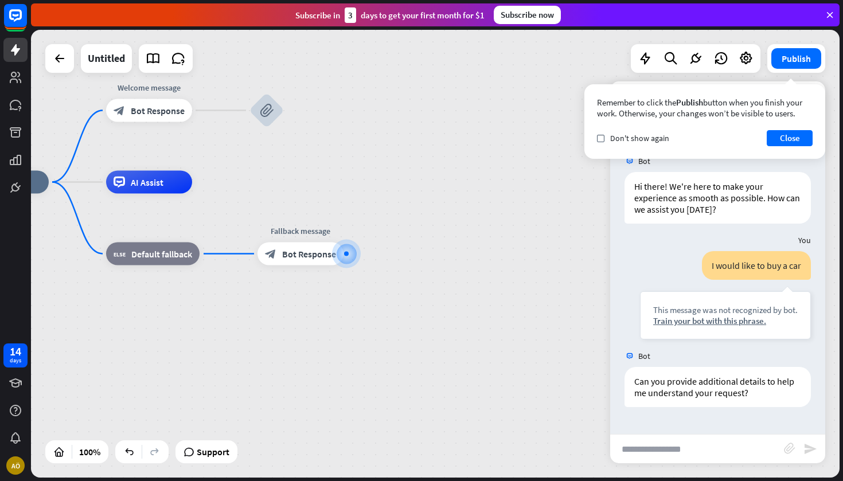
click at [468, 323] on div "home_2 Start point Welcome message block_bot_response Bot Response block_attach…" at bounding box center [367, 406] width 808 height 448
click at [783, 137] on button "Close" at bounding box center [790, 138] width 46 height 16
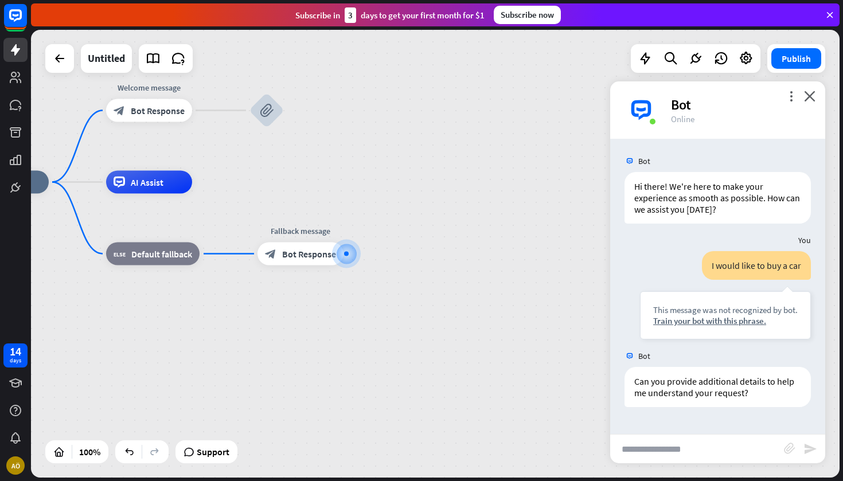
click at [642, 450] on input "text" at bounding box center [697, 449] width 174 height 29
type input "**********"
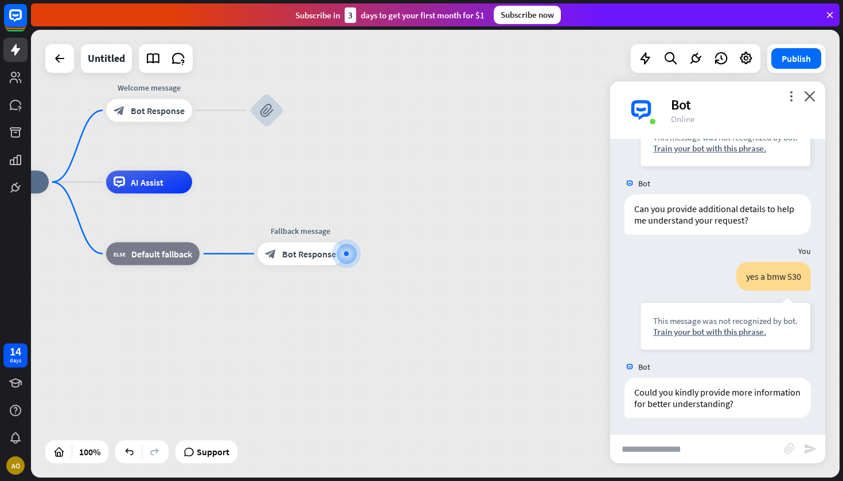
scroll to position [174, 0]
click at [319, 249] on span "Bot Response" at bounding box center [309, 253] width 54 height 11
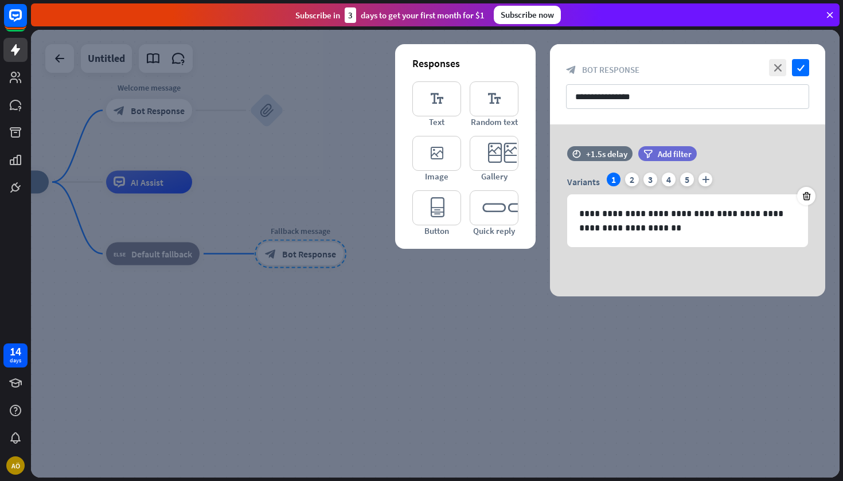
click at [341, 152] on div at bounding box center [435, 254] width 808 height 448
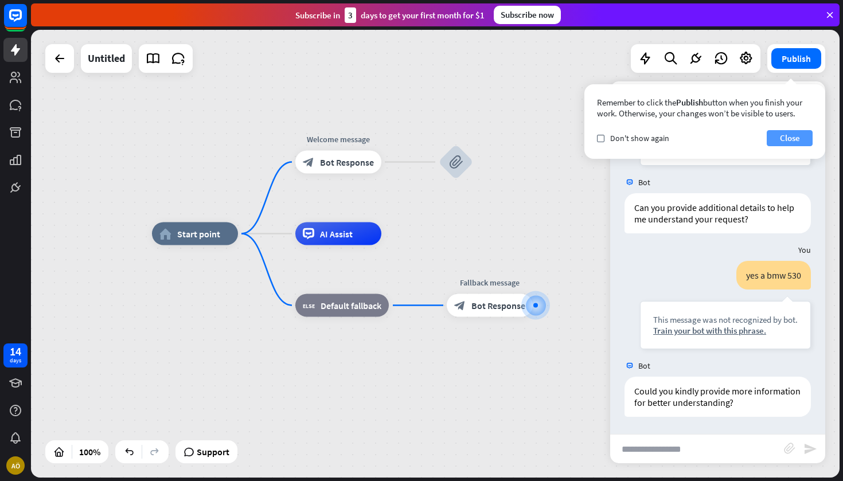
click at [800, 140] on button "Close" at bounding box center [790, 138] width 46 height 16
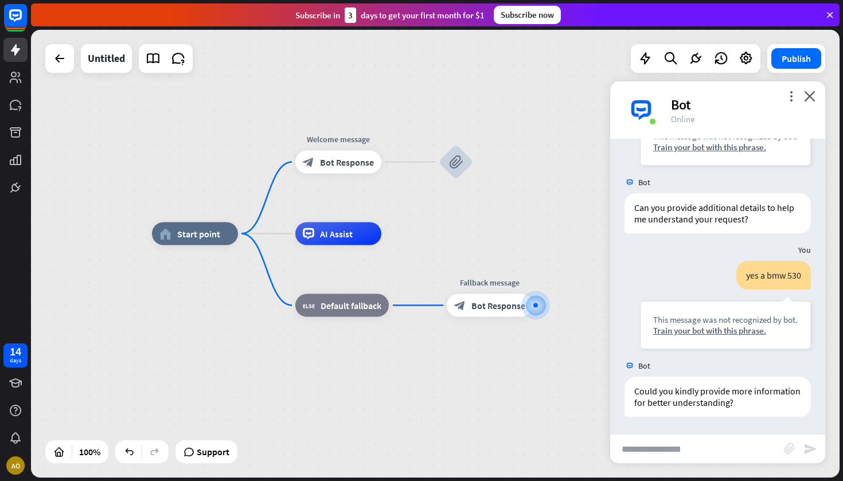
click at [828, 11] on icon at bounding box center [829, 15] width 10 height 10
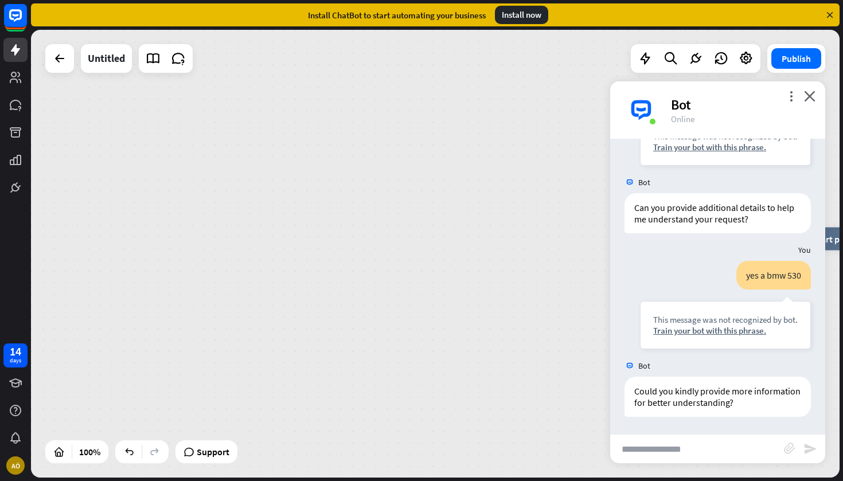
click at [66, 75] on div "home_2 Start point Welcome message block_bot_response Bot Response block_attach…" at bounding box center [435, 254] width 808 height 448
click at [54, 63] on icon at bounding box center [60, 59] width 14 height 14
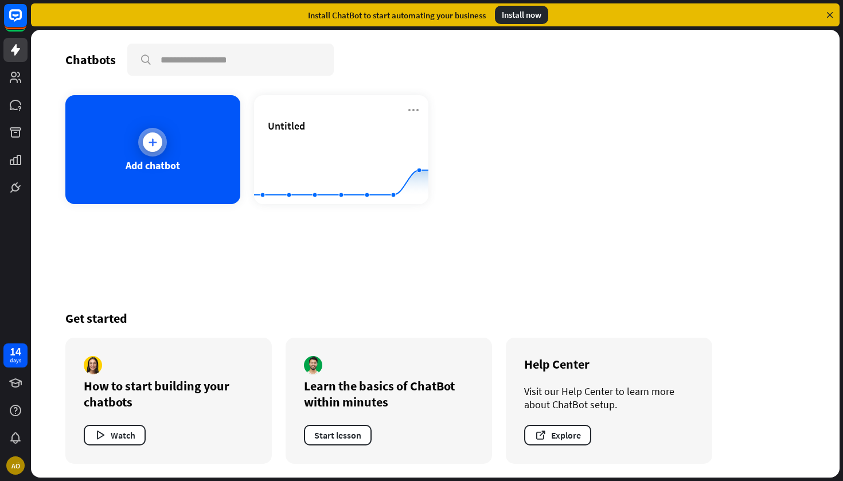
click at [156, 148] on div at bounding box center [152, 141] width 19 height 19
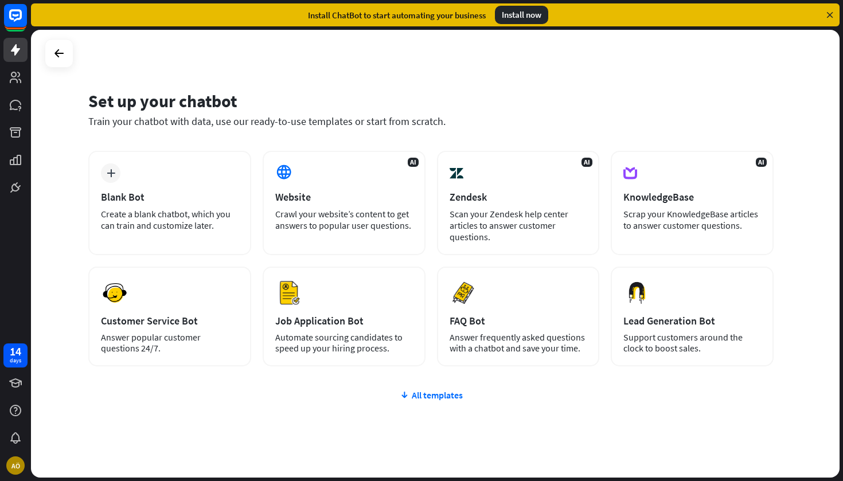
click at [627, 77] on div "Set up your chatbot Train your chatbot with data, use our ready-to-use template…" at bounding box center [435, 254] width 808 height 448
